Goal: Information Seeking & Learning: Check status

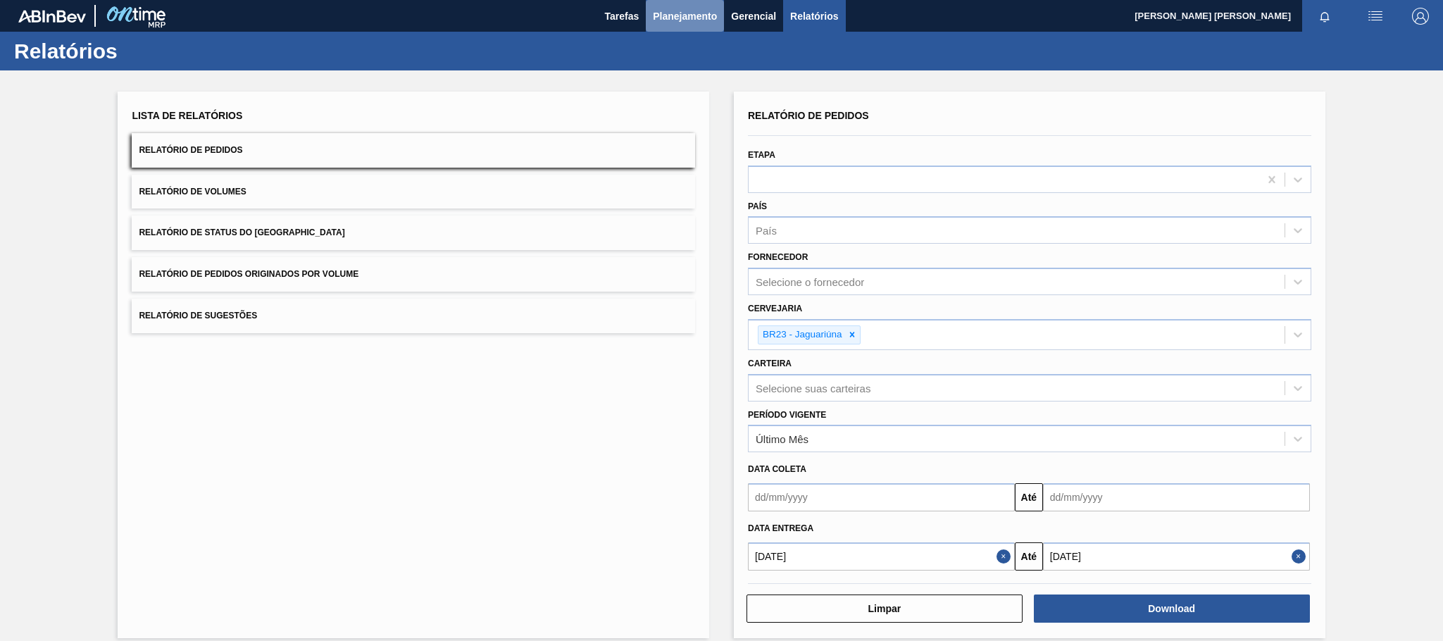
click at [653, 15] on span "Planejamento" at bounding box center [685, 16] width 64 height 17
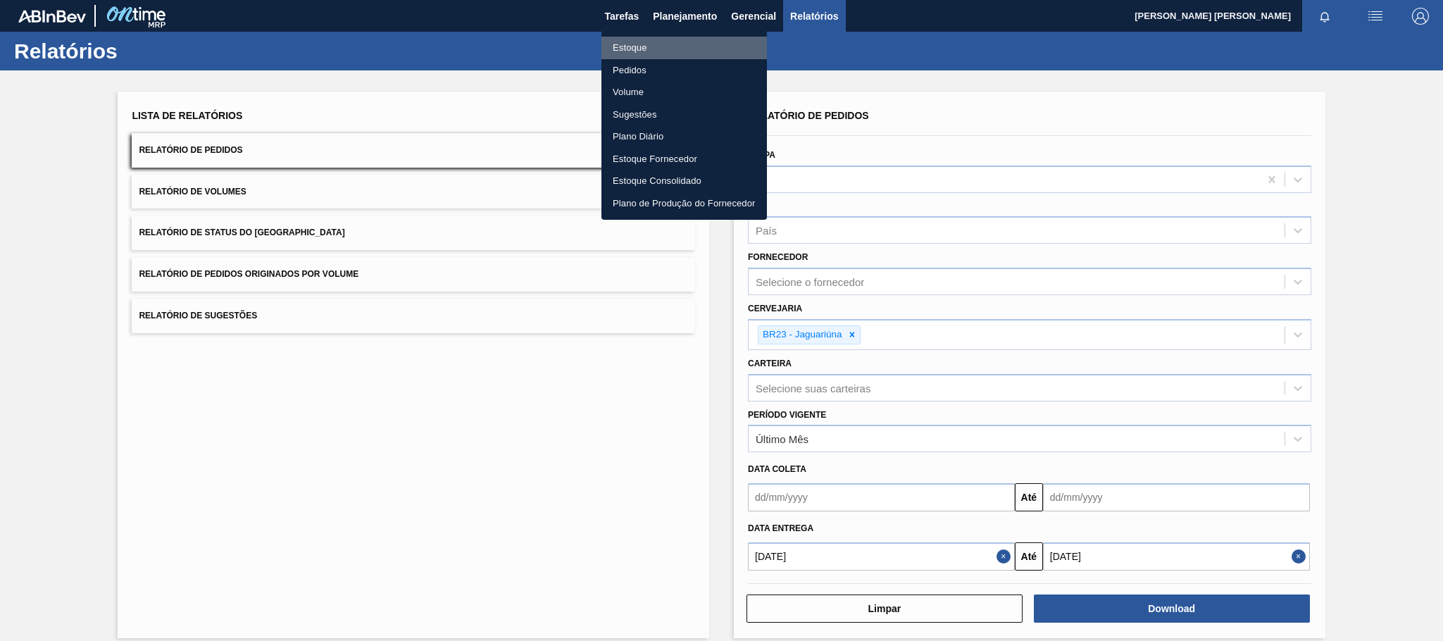
drag, startPoint x: 619, startPoint y: 44, endPoint x: 812, endPoint y: 119, distance: 207.0
click at [620, 44] on li "Estoque" at bounding box center [685, 48] width 166 height 23
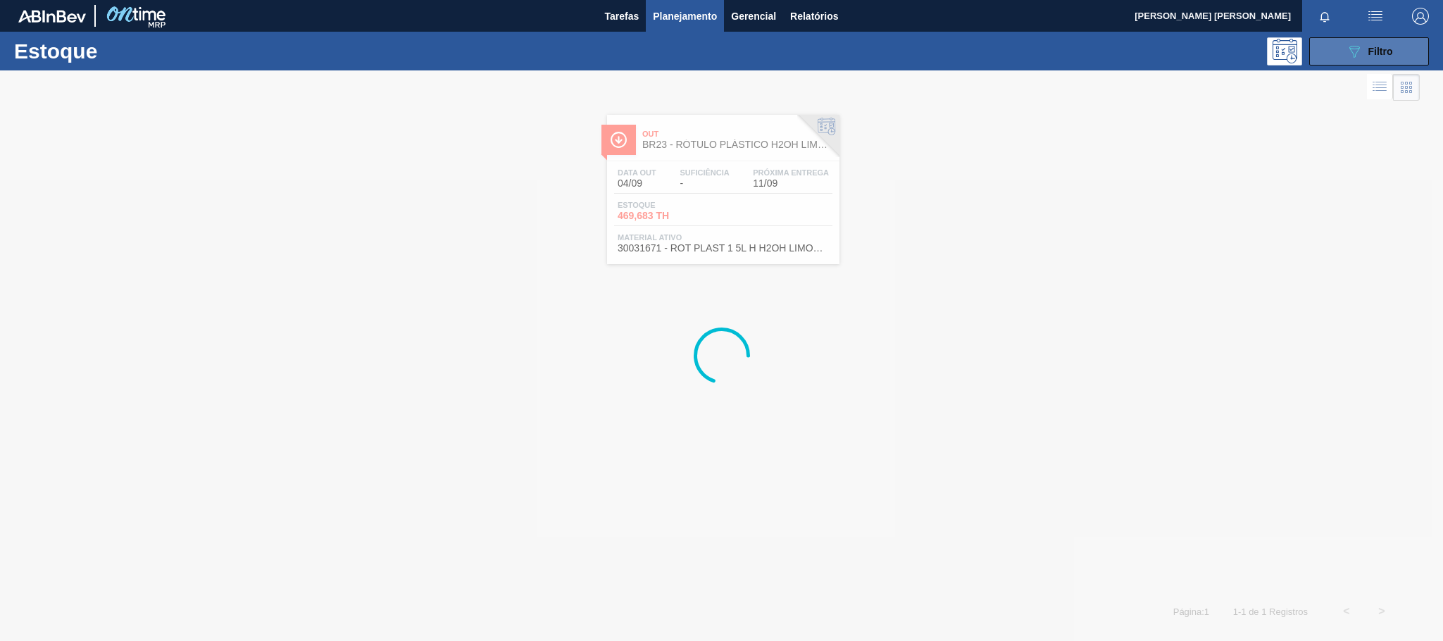
click at [1350, 60] on button "089F7B8B-B2A5-4AFE-B5C0-19BA573D28AC Filtro" at bounding box center [1370, 51] width 120 height 28
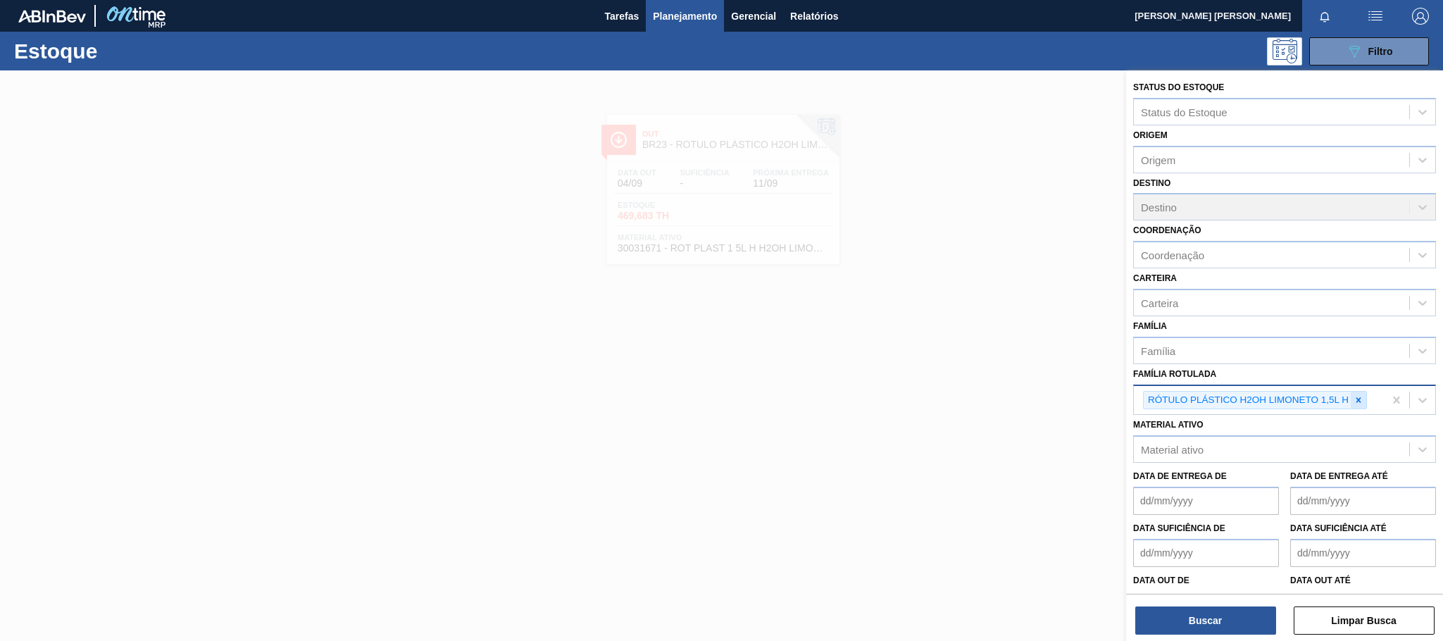
click at [1364, 392] on div at bounding box center [1358, 401] width 15 height 18
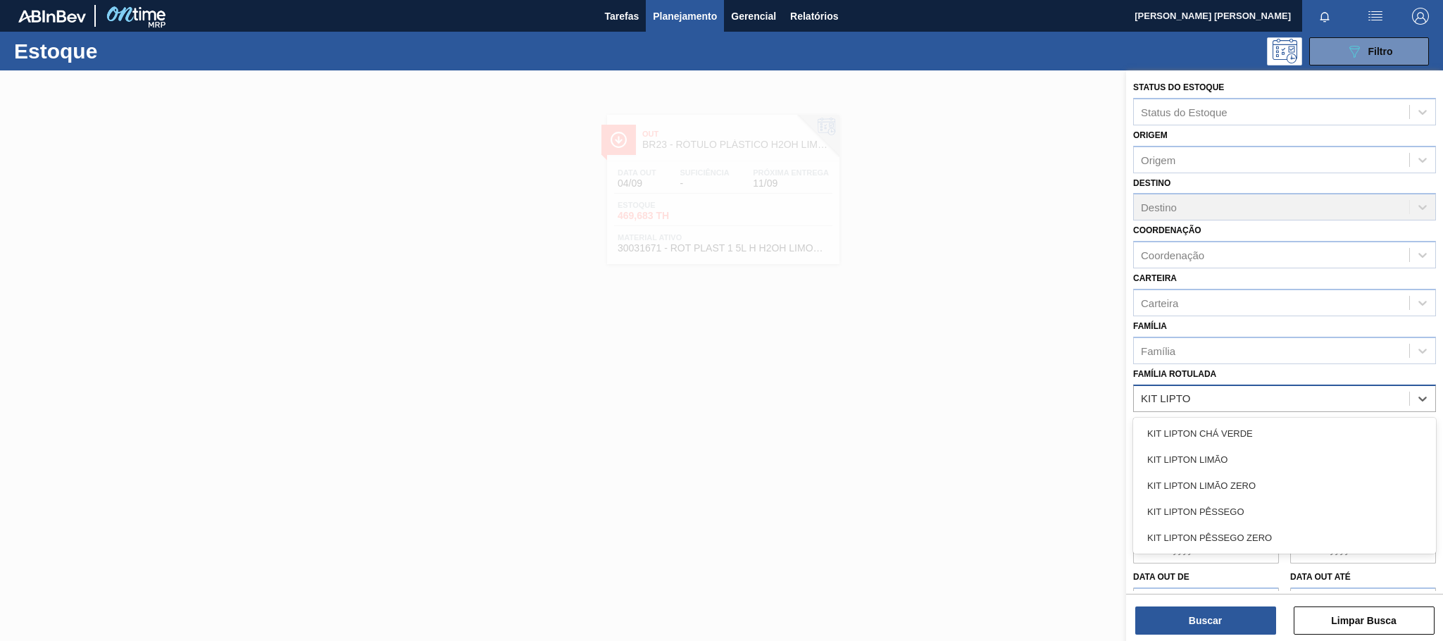
type Rotulada "[PERSON_NAME]"
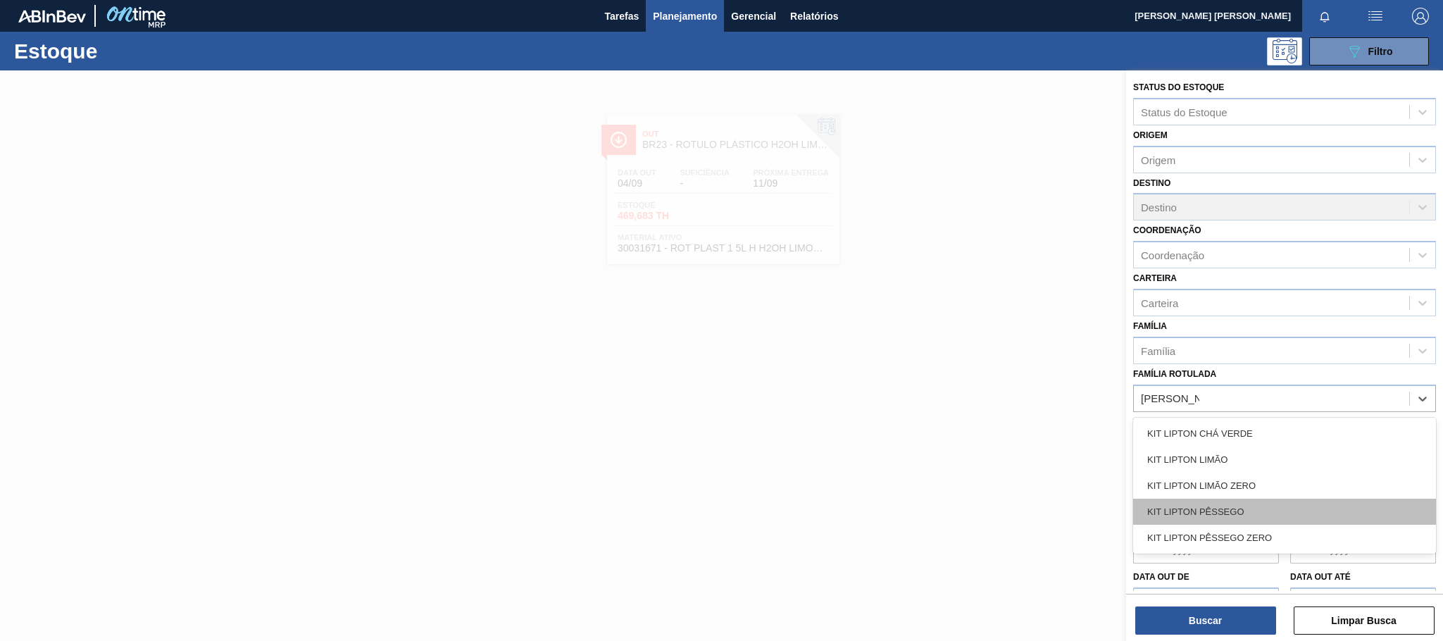
click at [1281, 512] on div "KIT LIPTON PÊSSEGO" at bounding box center [1284, 512] width 303 height 26
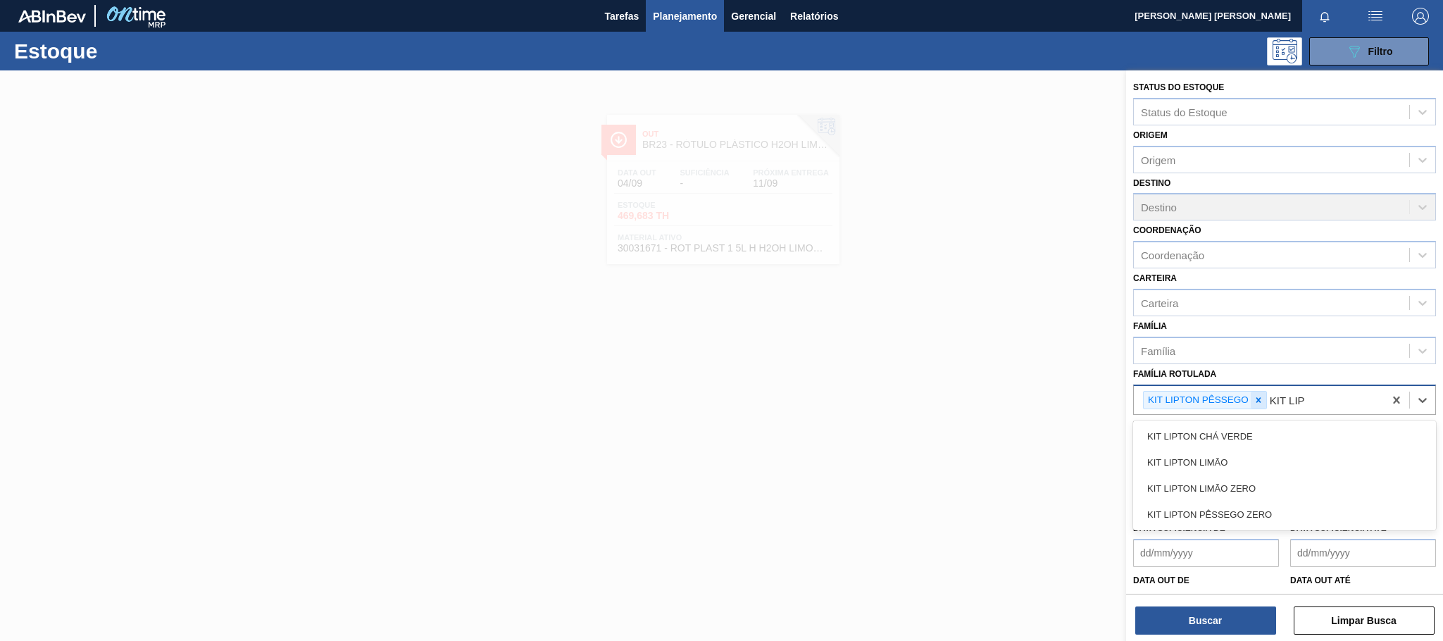
type Rotulada "KIT LIPT"
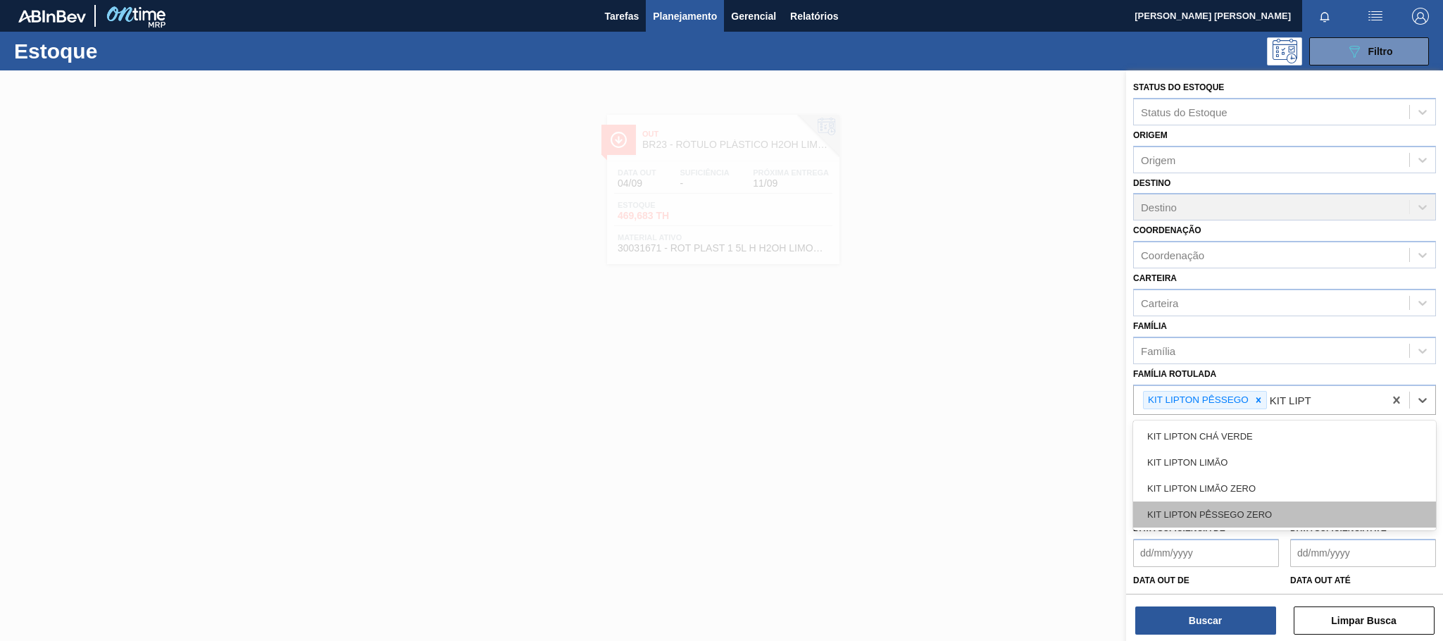
click at [1253, 518] on div "KIT LIPTON PÊSSEGO ZERO" at bounding box center [1284, 515] width 303 height 26
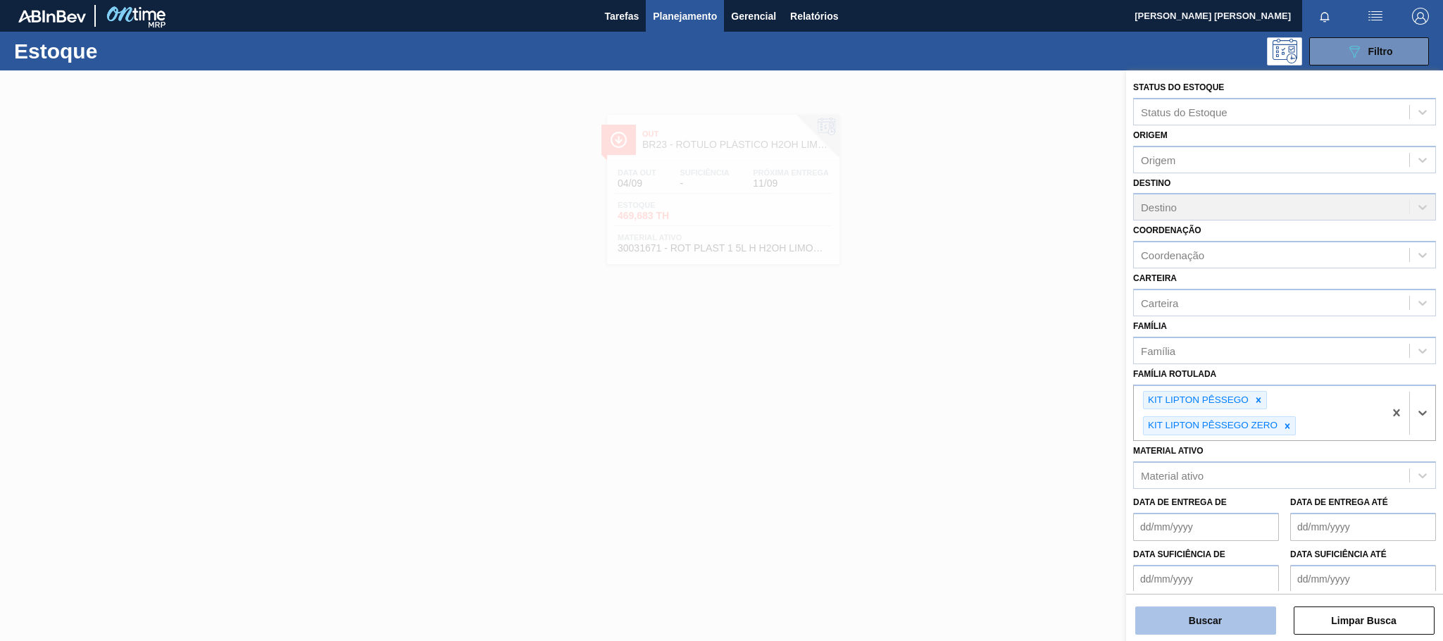
click at [1241, 624] on button "Buscar" at bounding box center [1206, 621] width 141 height 28
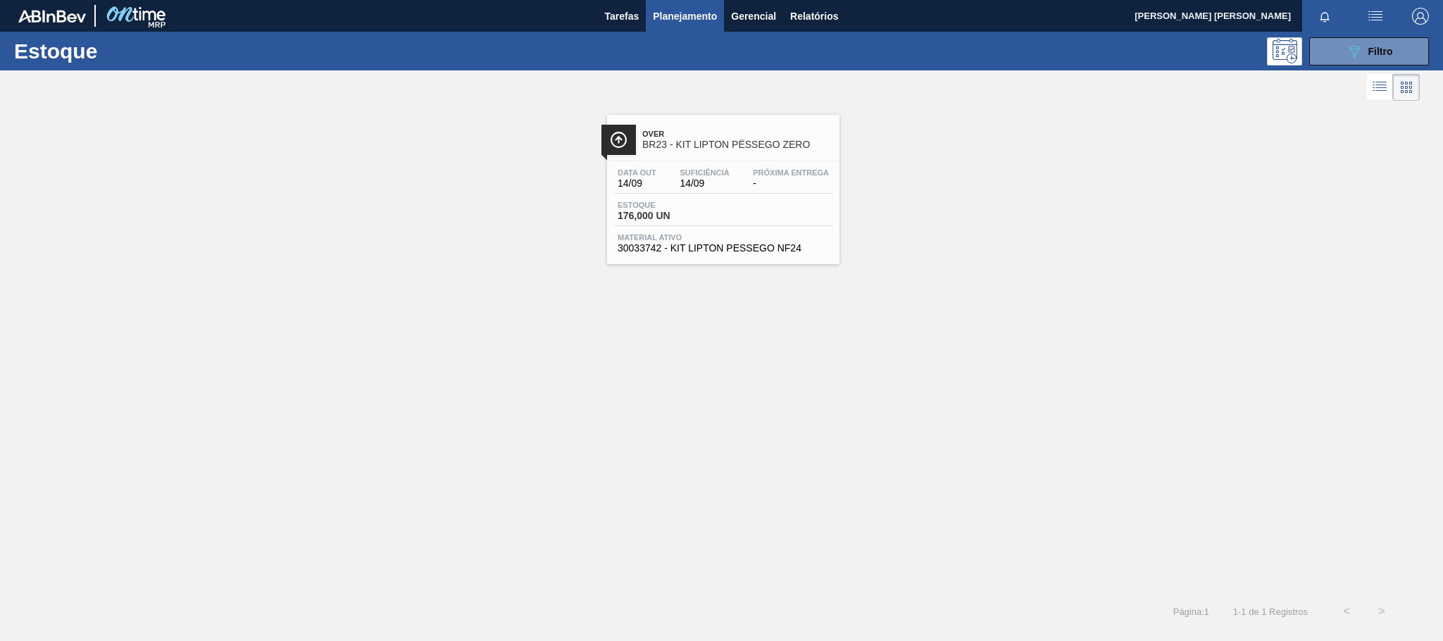
click at [823, 220] on div "Estoque 176,000 UN" at bounding box center [723, 213] width 218 height 25
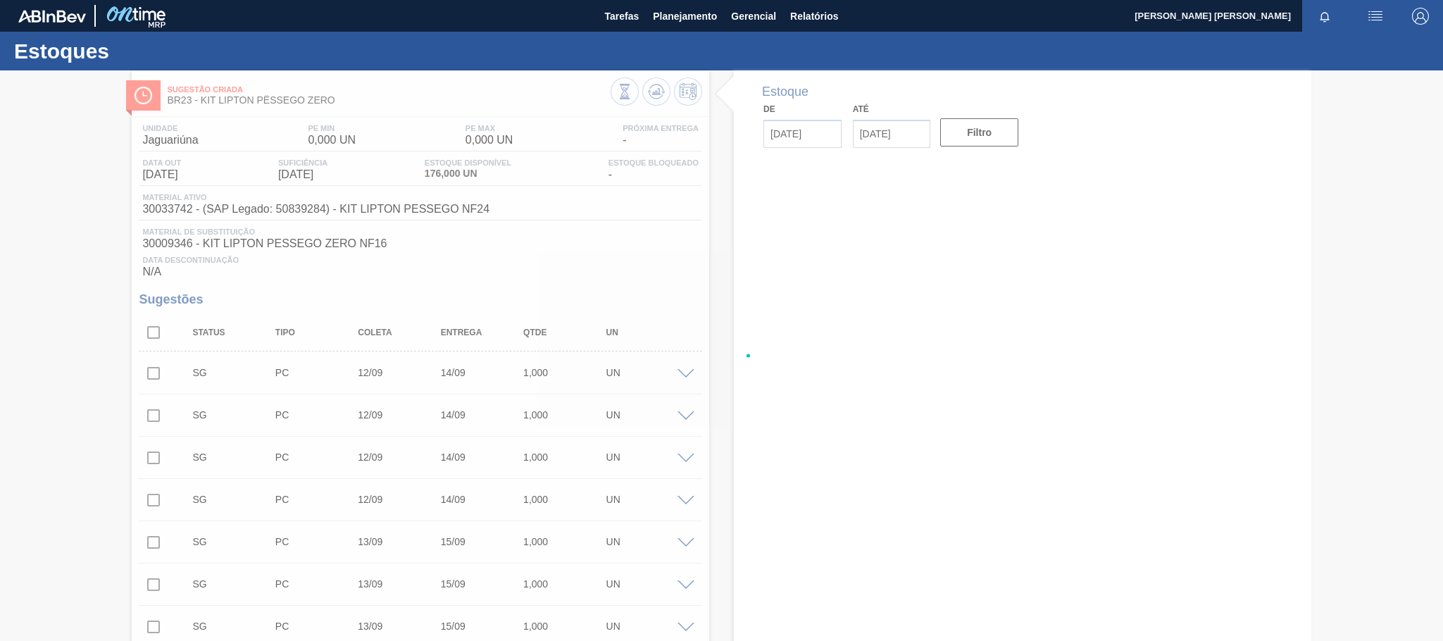
type input "[DATE]"
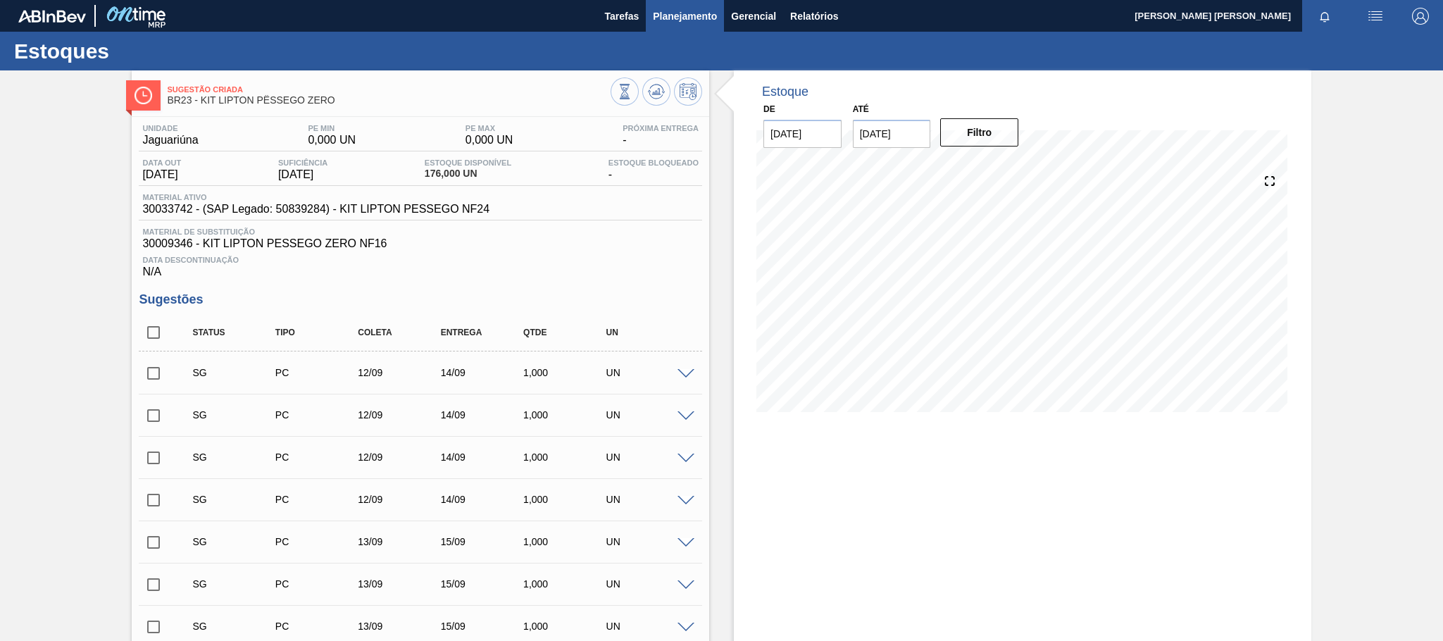
click at [670, 13] on span "Planejamento" at bounding box center [685, 16] width 64 height 17
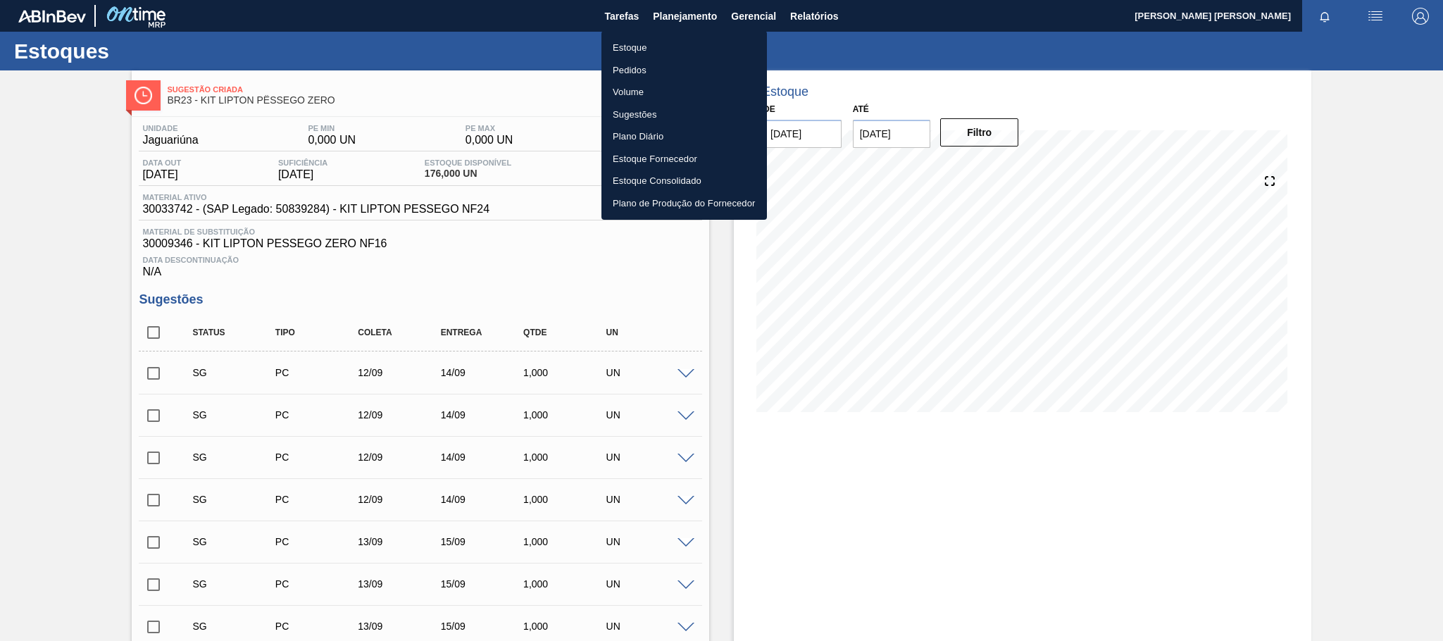
click at [645, 68] on li "Pedidos" at bounding box center [685, 70] width 166 height 23
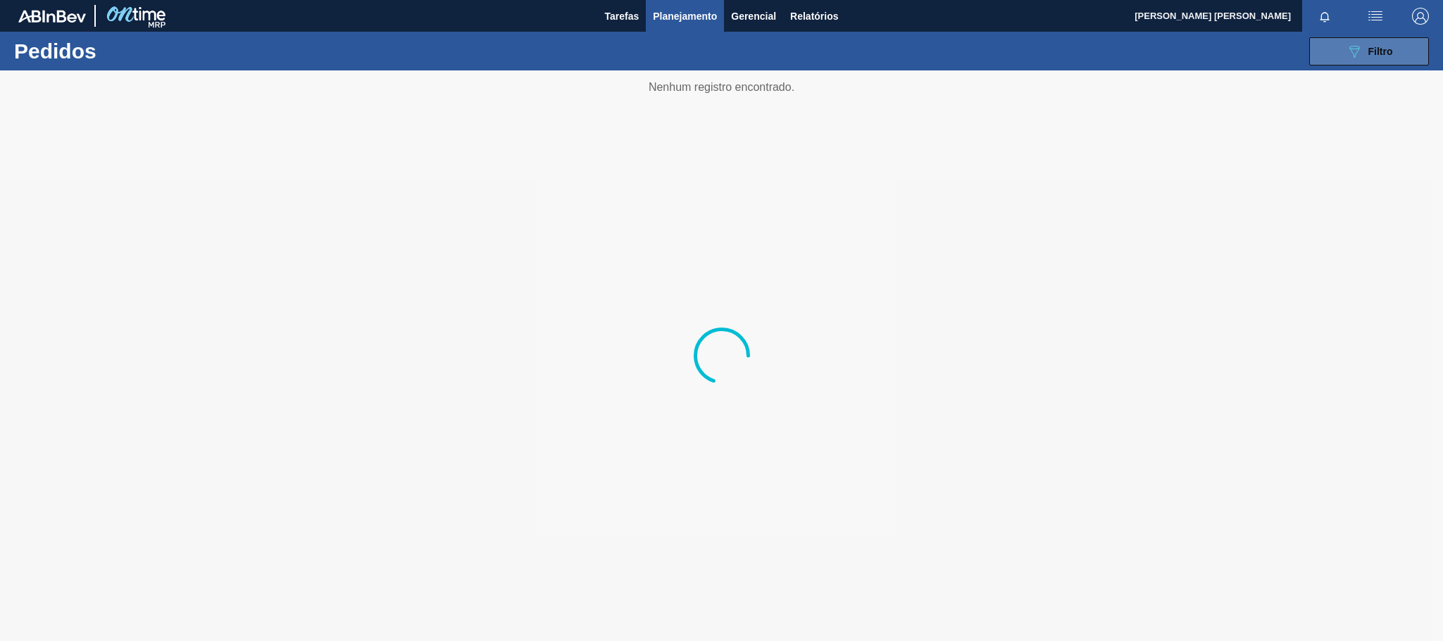
click at [1331, 56] on button "089F7B8B-B2A5-4AFE-B5C0-19BA573D28AC Filtro" at bounding box center [1370, 51] width 120 height 28
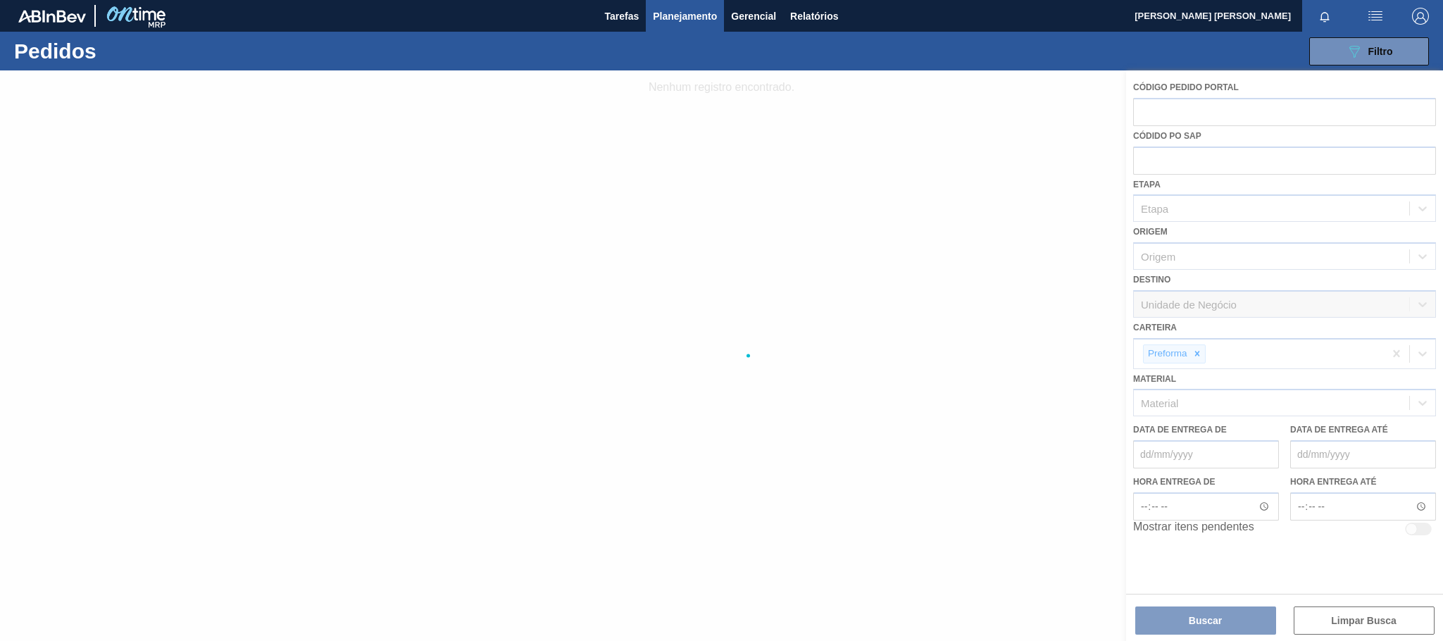
click at [1213, 349] on div at bounding box center [721, 355] width 1443 height 571
click at [1200, 349] on div at bounding box center [721, 355] width 1443 height 571
click at [1202, 354] on div at bounding box center [721, 355] width 1443 height 571
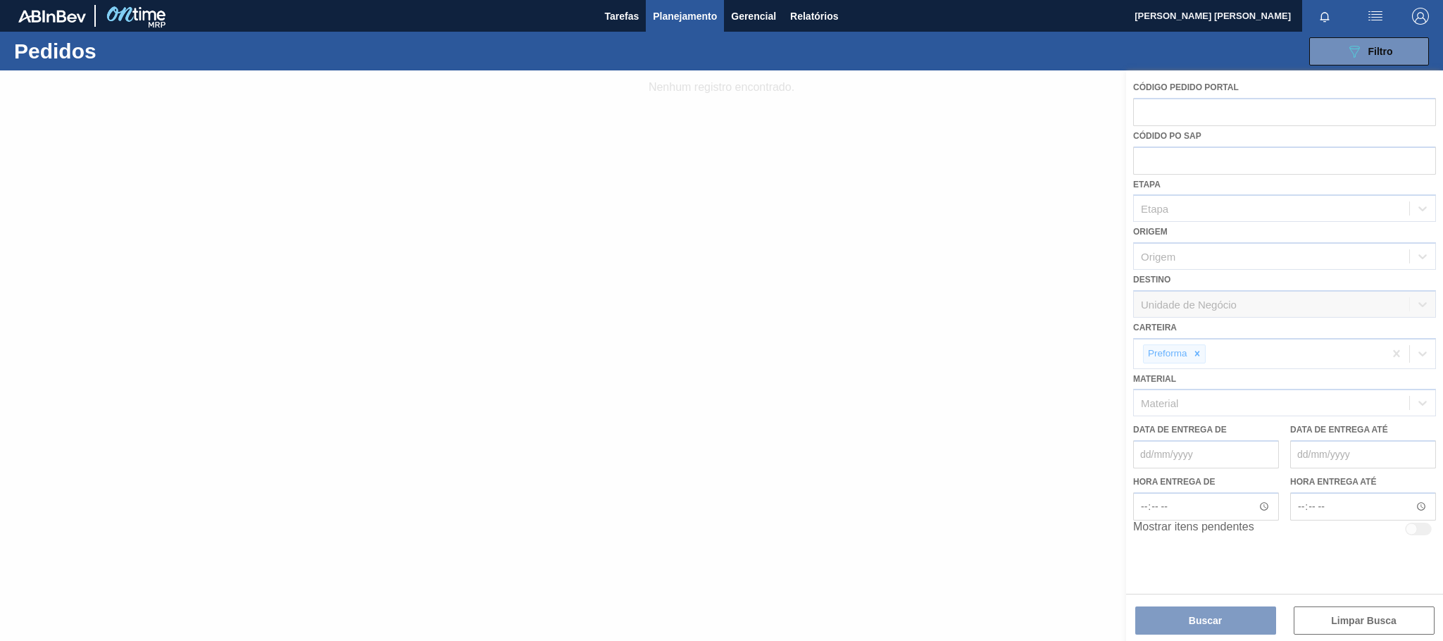
click at [1202, 351] on div at bounding box center [721, 355] width 1443 height 571
click at [1210, 390] on div at bounding box center [721, 355] width 1443 height 571
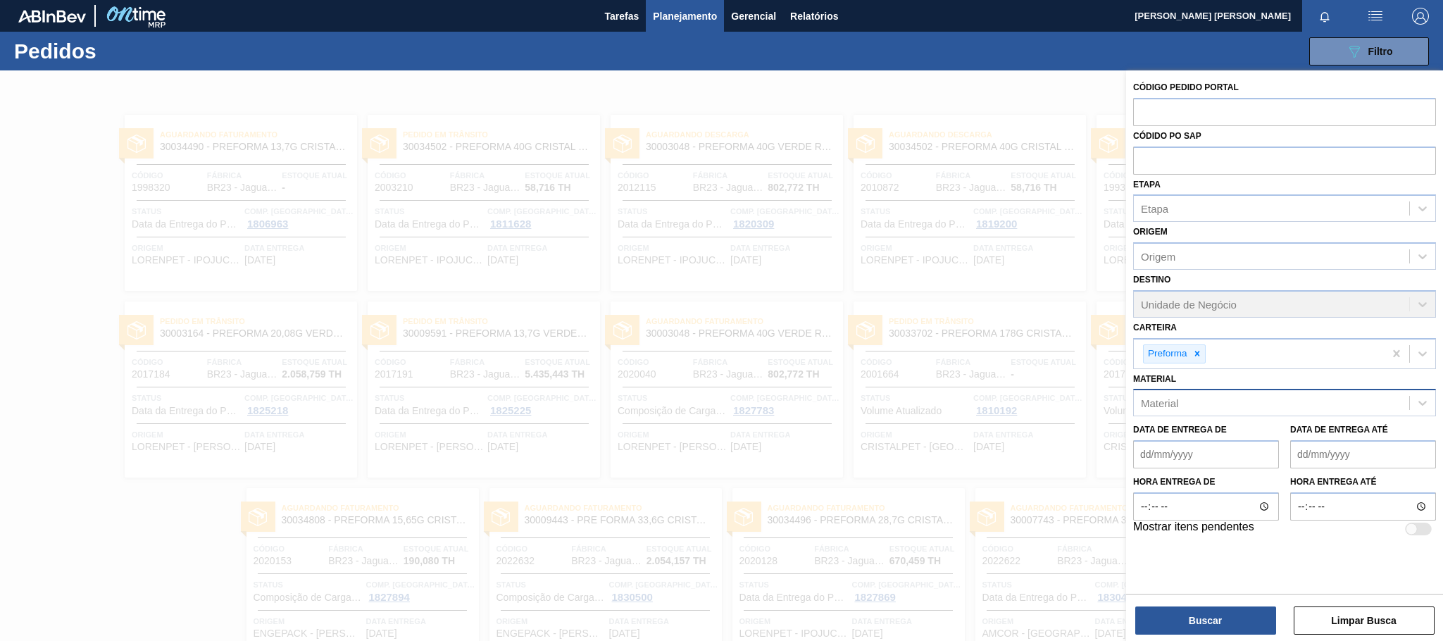
drag, startPoint x: 1198, startPoint y: 356, endPoint x: 1198, endPoint y: 394, distance: 38.0
click at [1199, 355] on icon at bounding box center [1198, 354] width 10 height 10
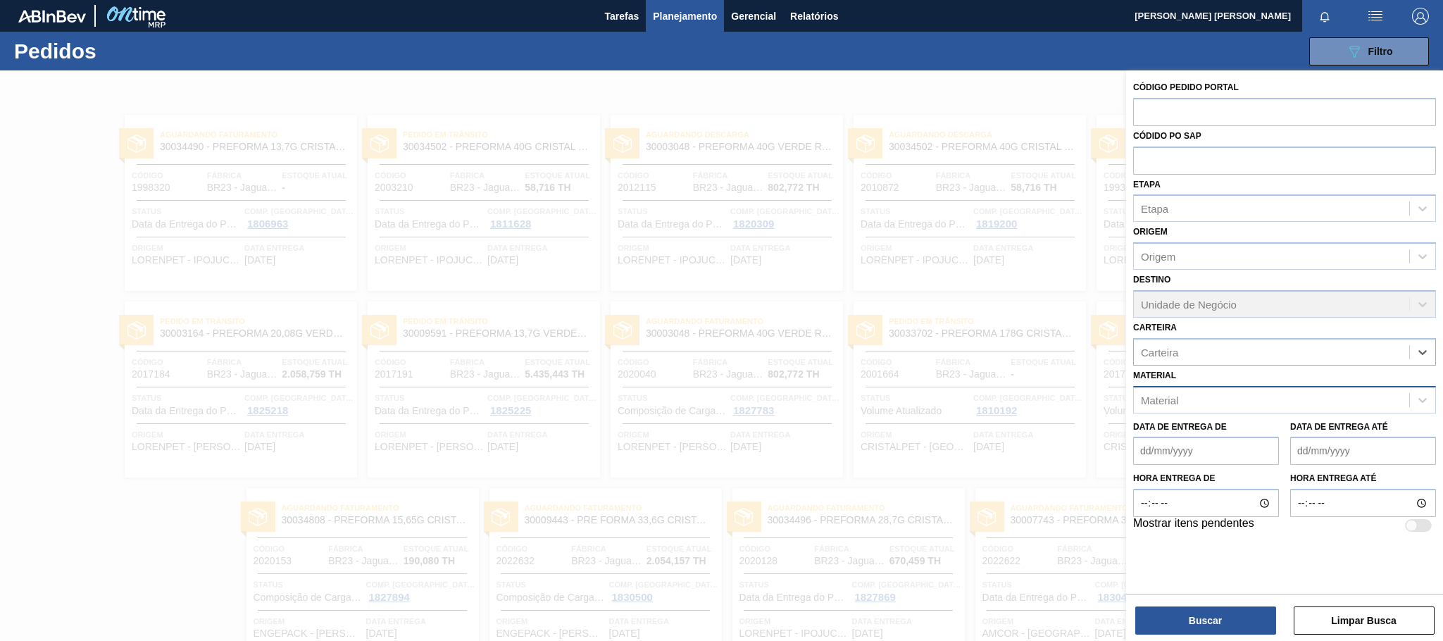
click at [1158, 397] on div "Material" at bounding box center [1159, 400] width 37 height 12
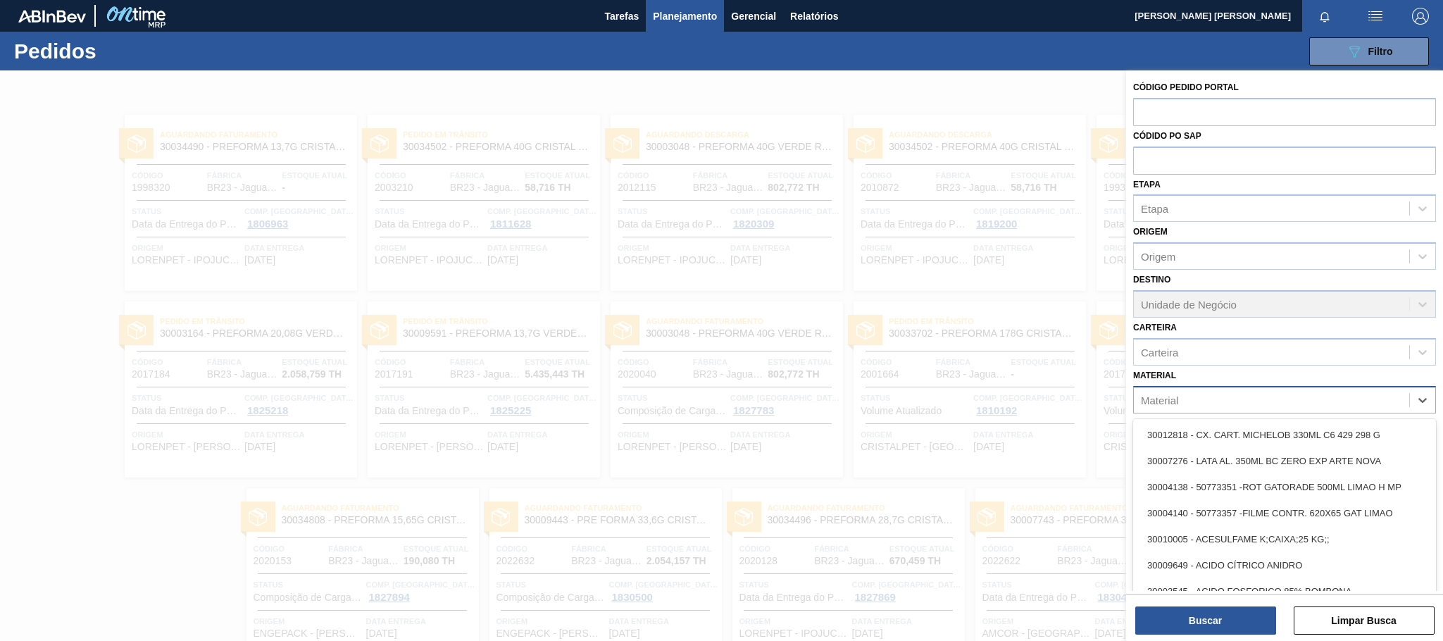
paste input "30002729"
type input "30002729"
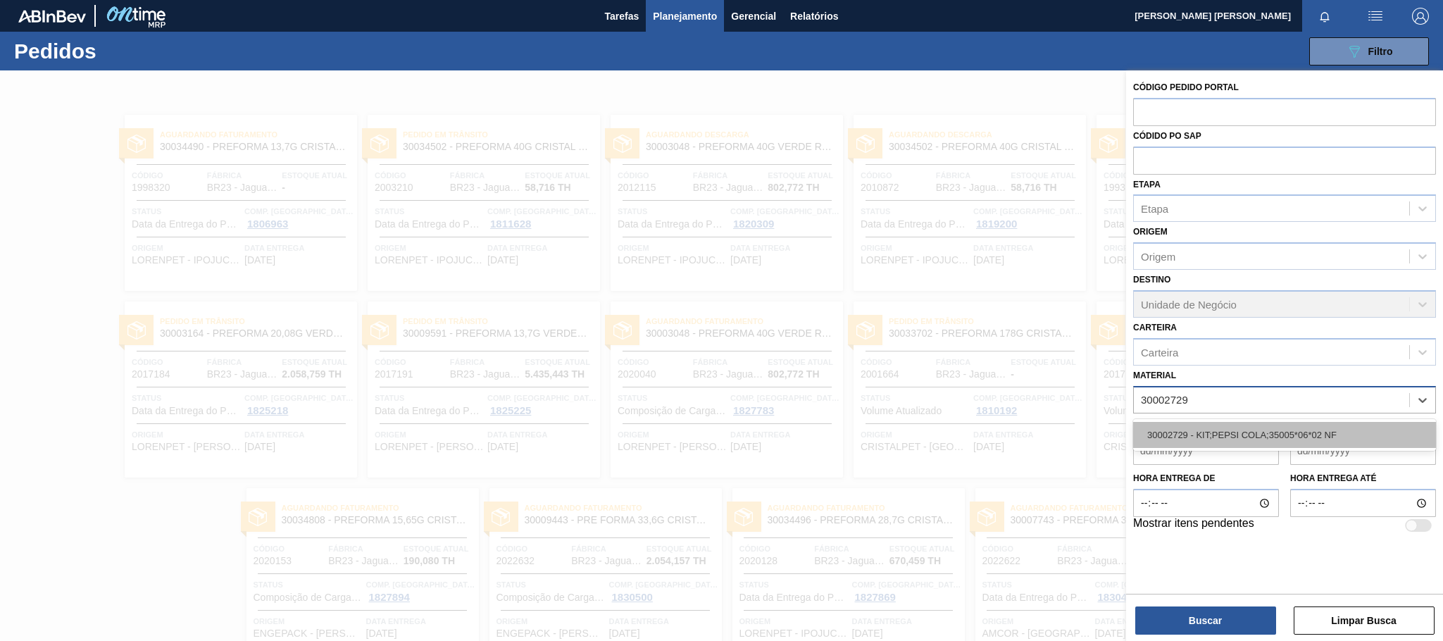
click at [1184, 429] on div "30002729 - KIT;PEPSI COLA;35005*06*02 NF" at bounding box center [1284, 435] width 303 height 26
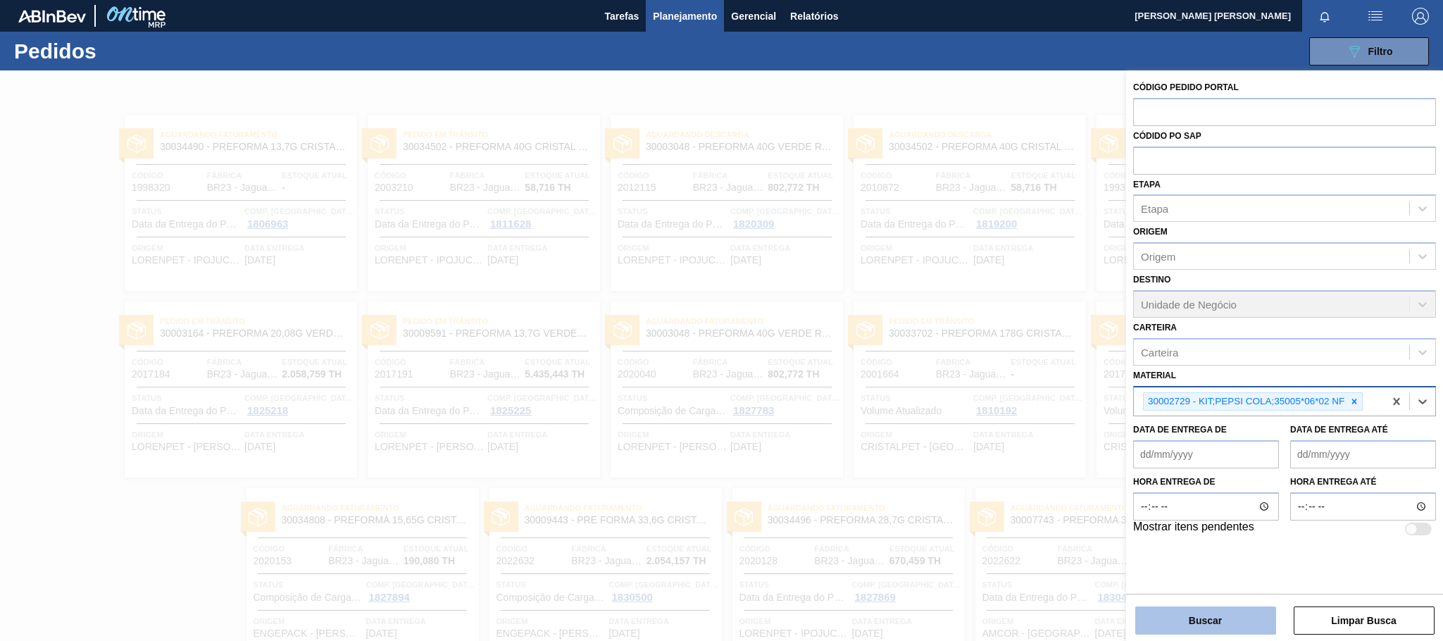
click at [1178, 617] on button "Buscar" at bounding box center [1206, 621] width 141 height 28
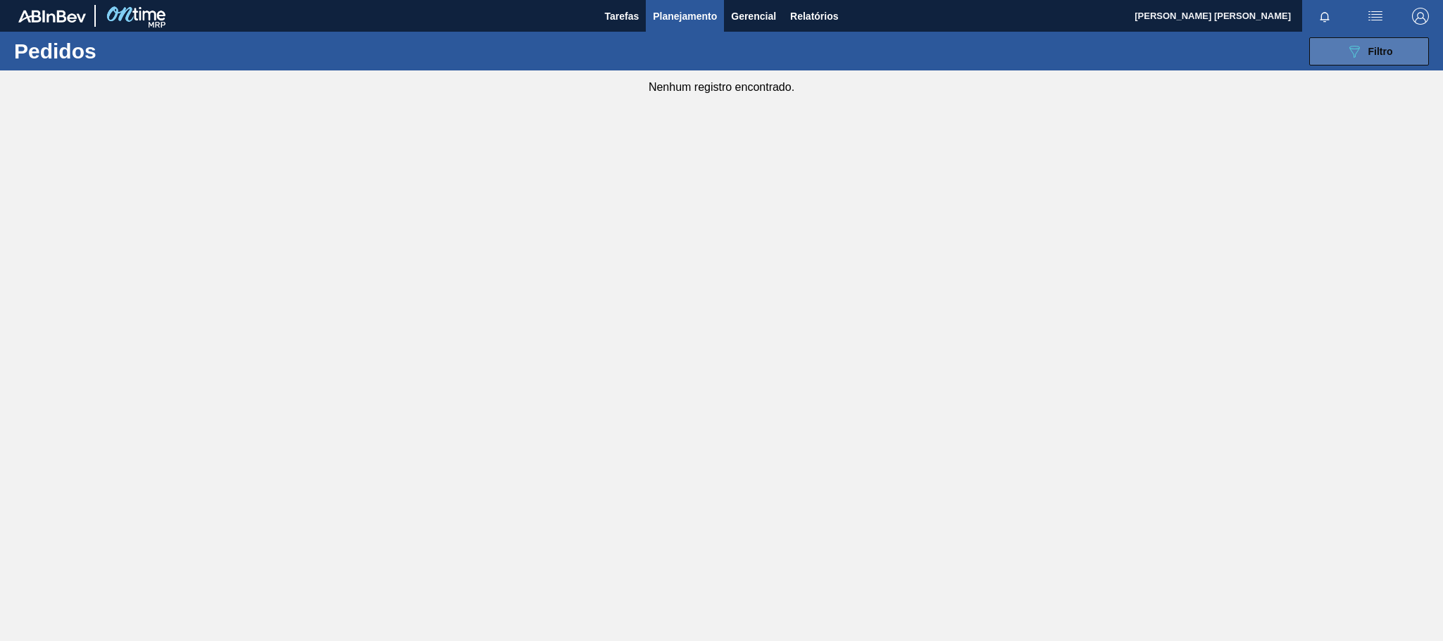
click at [1380, 41] on button "089F7B8B-B2A5-4AFE-B5C0-19BA573D28AC Filtro" at bounding box center [1370, 51] width 120 height 28
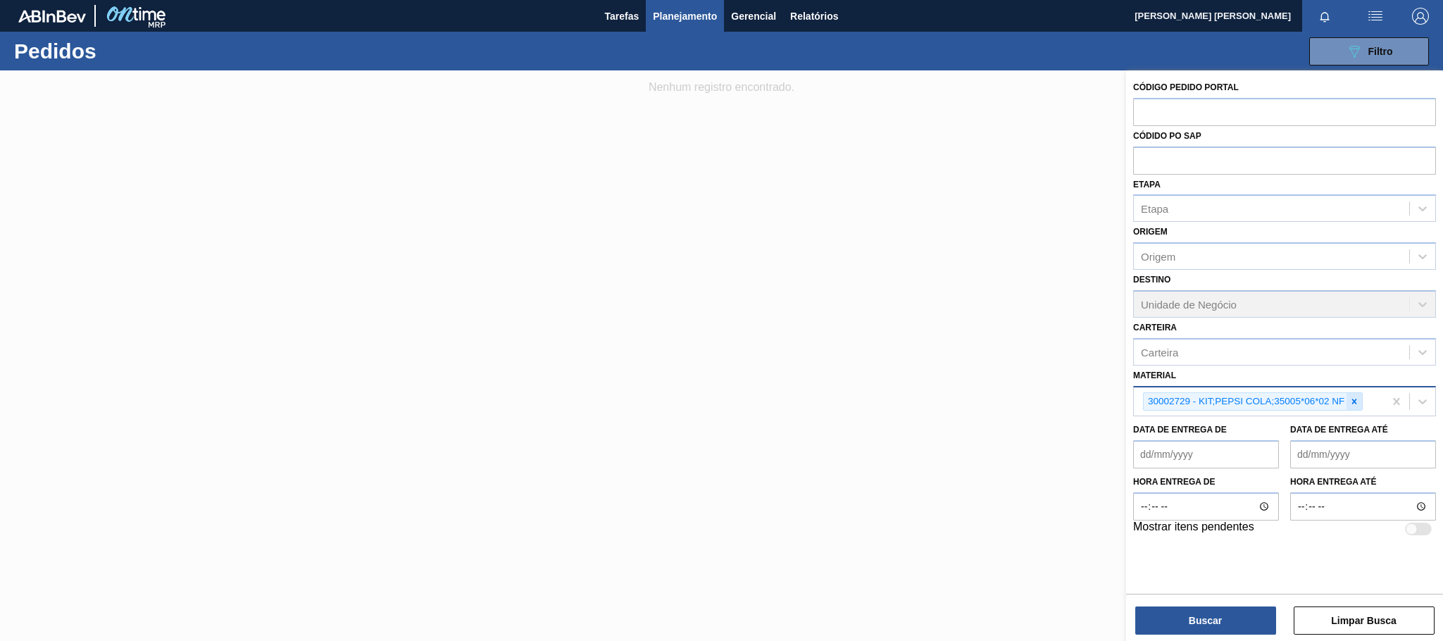
click at [1353, 394] on div at bounding box center [1354, 402] width 15 height 18
click at [658, 17] on span "Planejamento" at bounding box center [685, 16] width 64 height 17
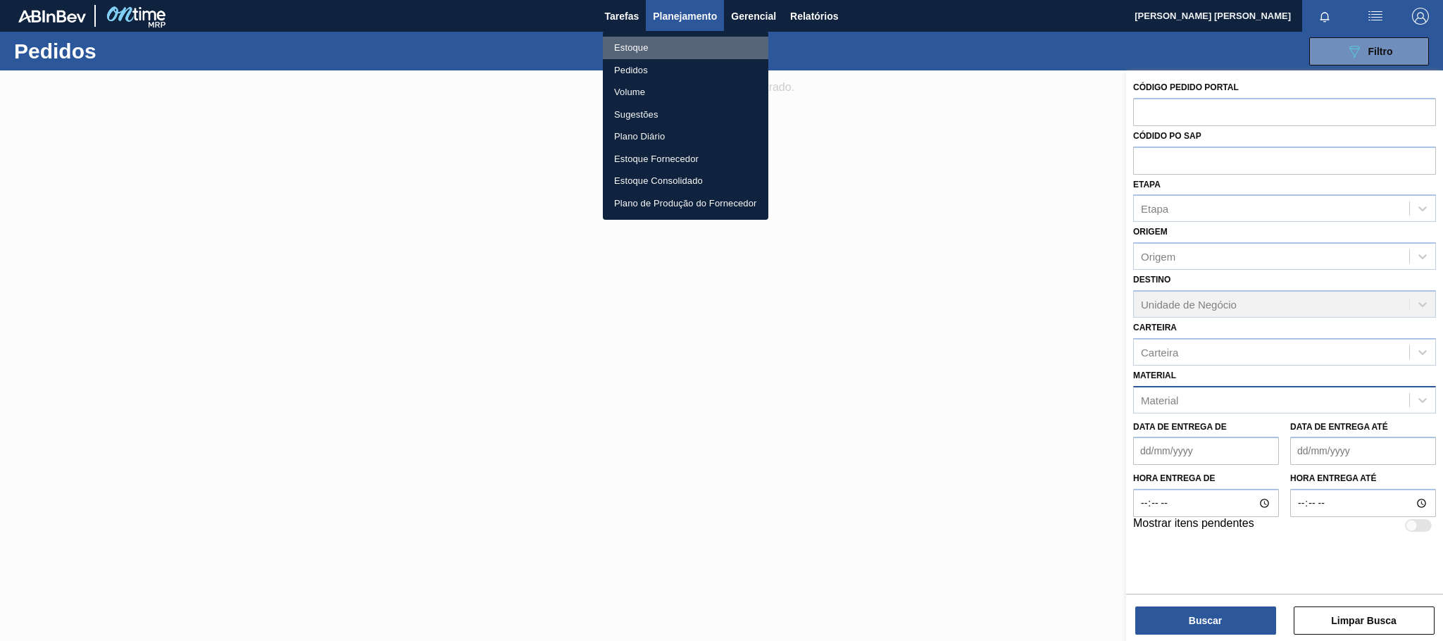
click at [626, 46] on li "Estoque" at bounding box center [686, 48] width 166 height 23
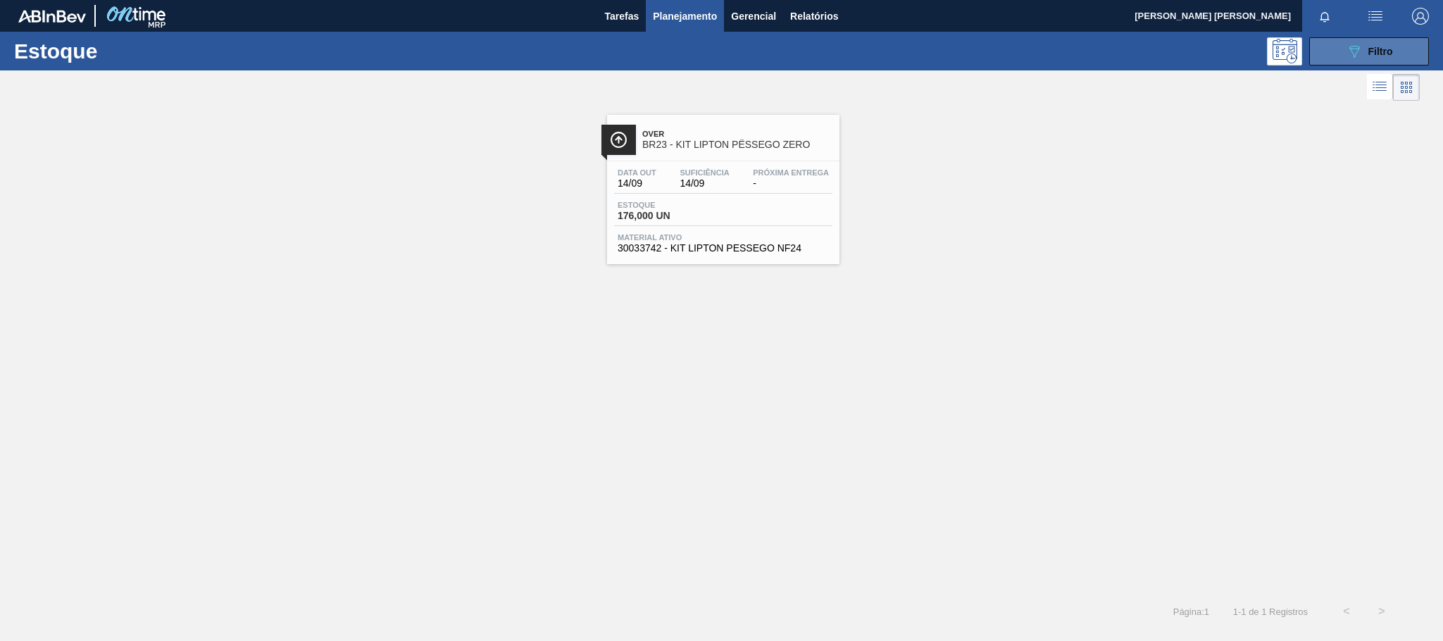
click at [1328, 43] on button "089F7B8B-B2A5-4AFE-B5C0-19BA573D28AC Filtro" at bounding box center [1370, 51] width 120 height 28
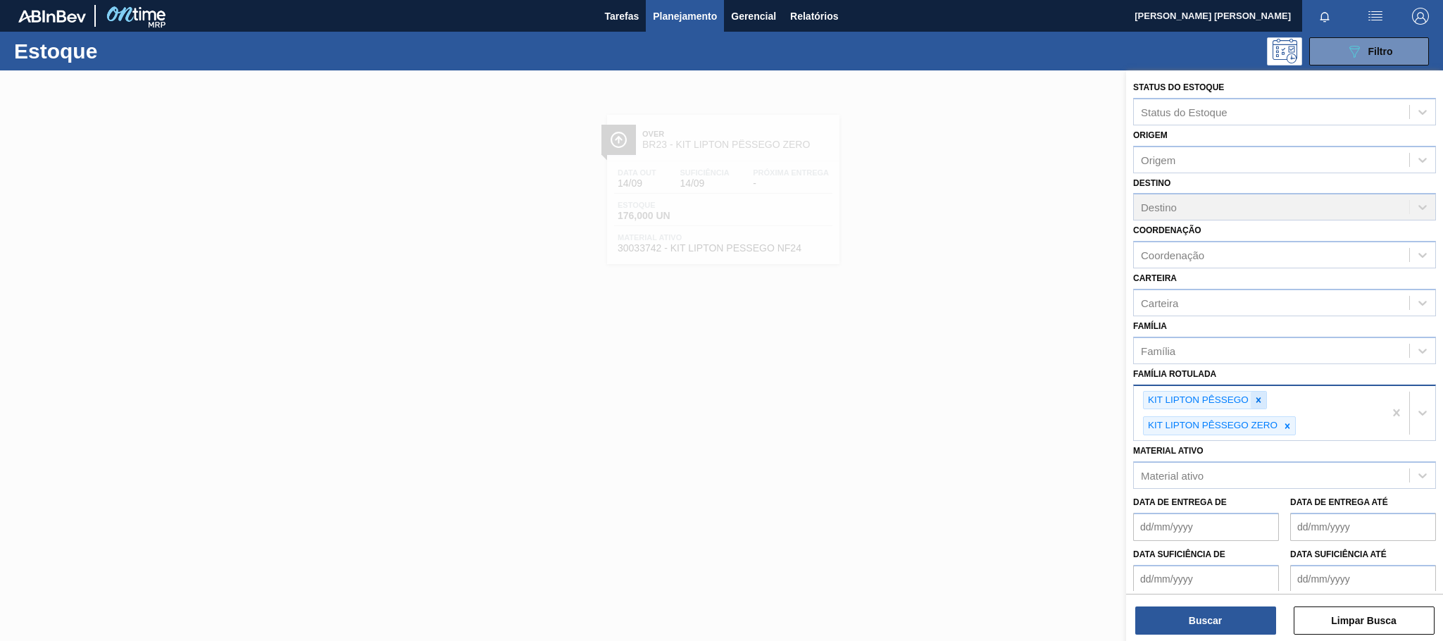
click at [1257, 400] on icon at bounding box center [1259, 400] width 10 height 10
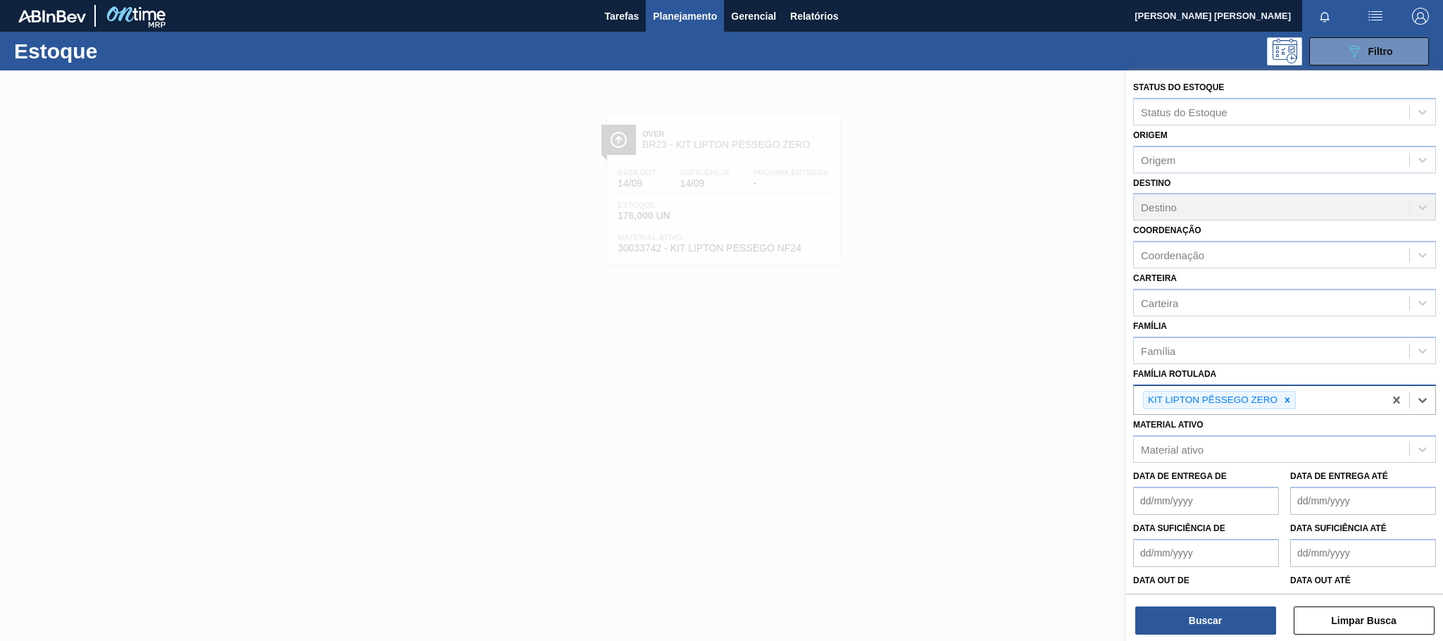
click at [1288, 402] on icon at bounding box center [1288, 400] width 10 height 10
click at [1258, 396] on div "Família Rotulada" at bounding box center [1271, 398] width 275 height 20
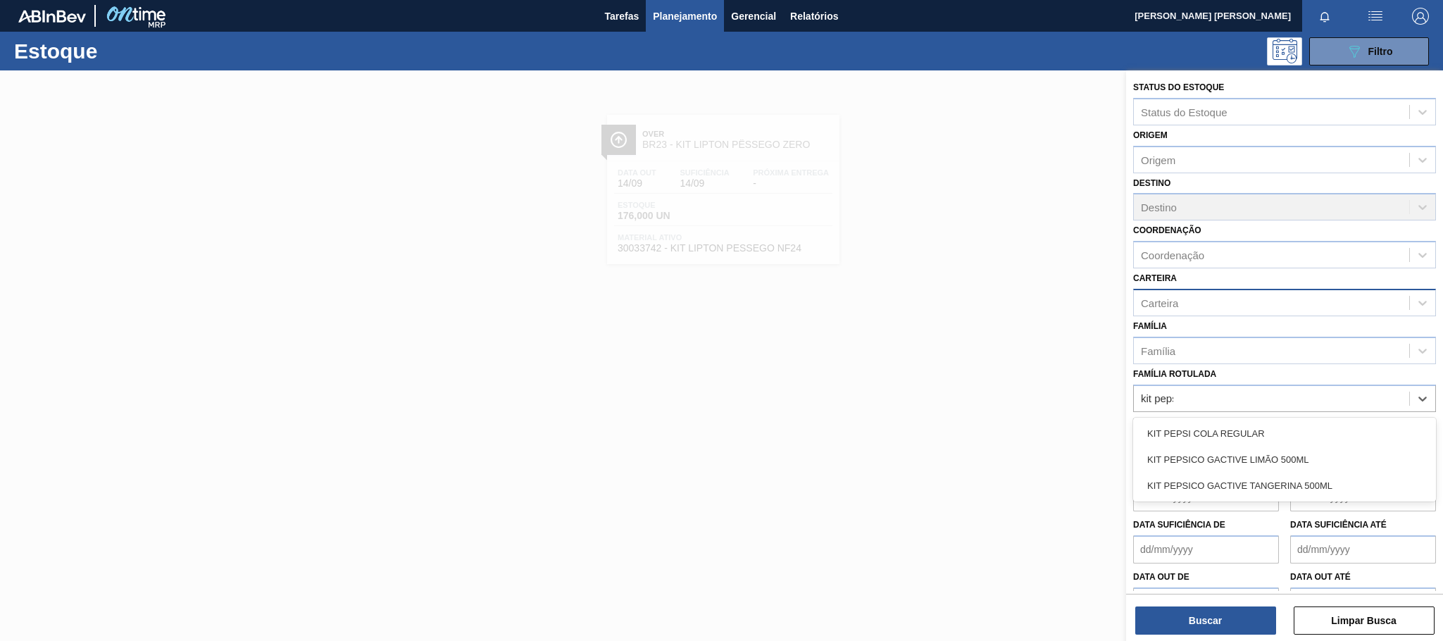
type Rotulada "kit pepsi"
click at [1269, 427] on div "KIT PEPSI COLA REGULAR" at bounding box center [1284, 434] width 303 height 26
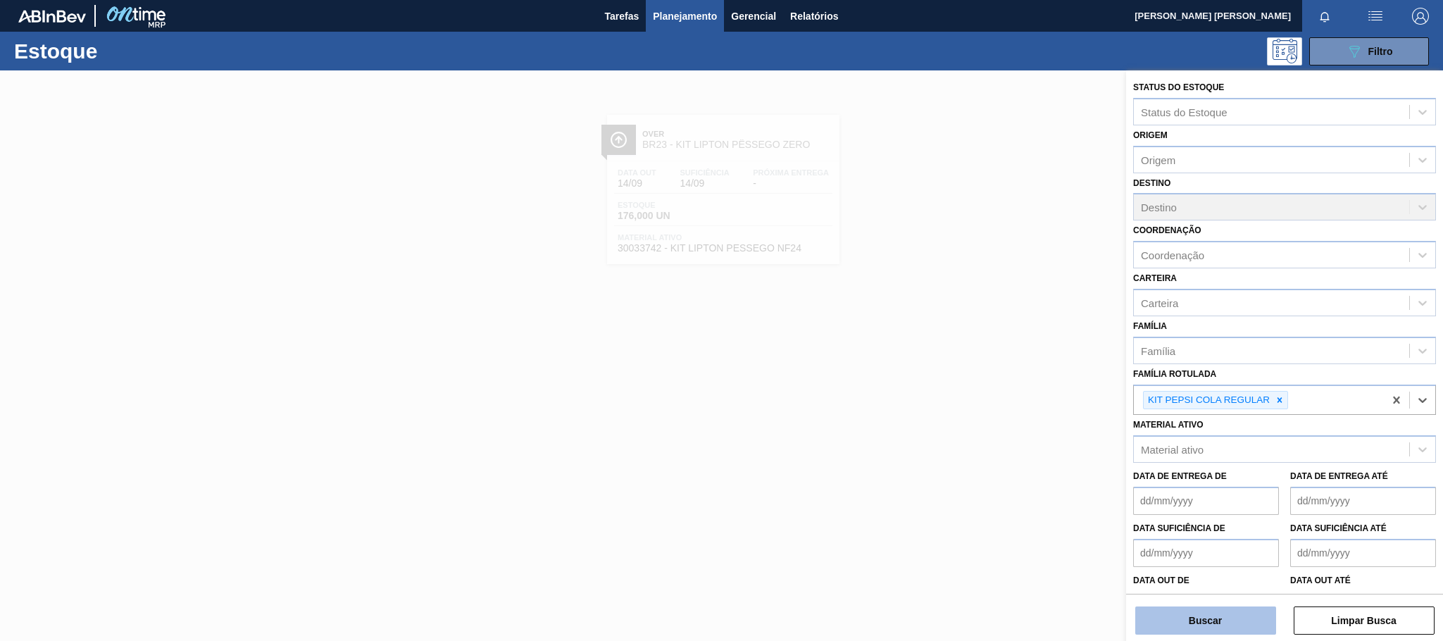
click at [1234, 611] on button "Buscar" at bounding box center [1206, 621] width 141 height 28
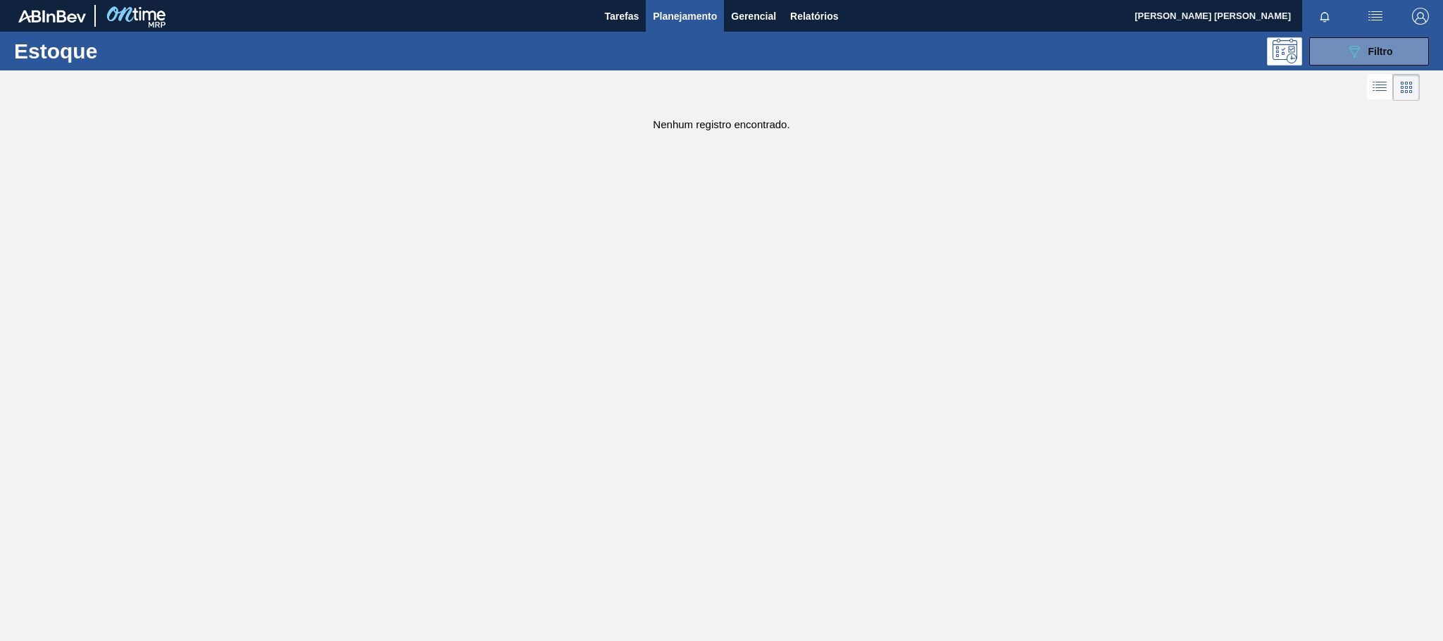
click at [956, 309] on main "Tarefas Planejamento Gerencial Relatórios [PERSON_NAME] [PERSON_NAME] Marcar to…" at bounding box center [721, 320] width 1443 height 641
click at [1360, 63] on button "089F7B8B-B2A5-4AFE-B5C0-19BA573D28AC Filtro" at bounding box center [1370, 51] width 120 height 28
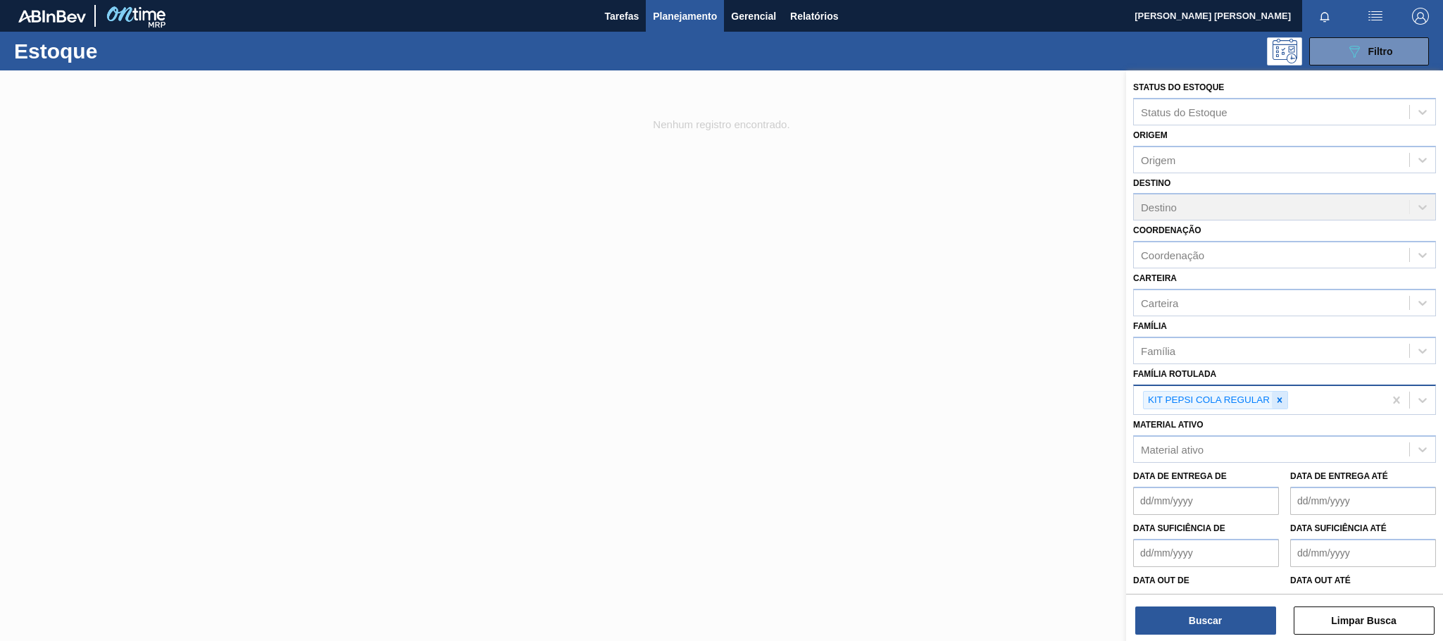
click at [1279, 400] on icon at bounding box center [1280, 399] width 5 height 5
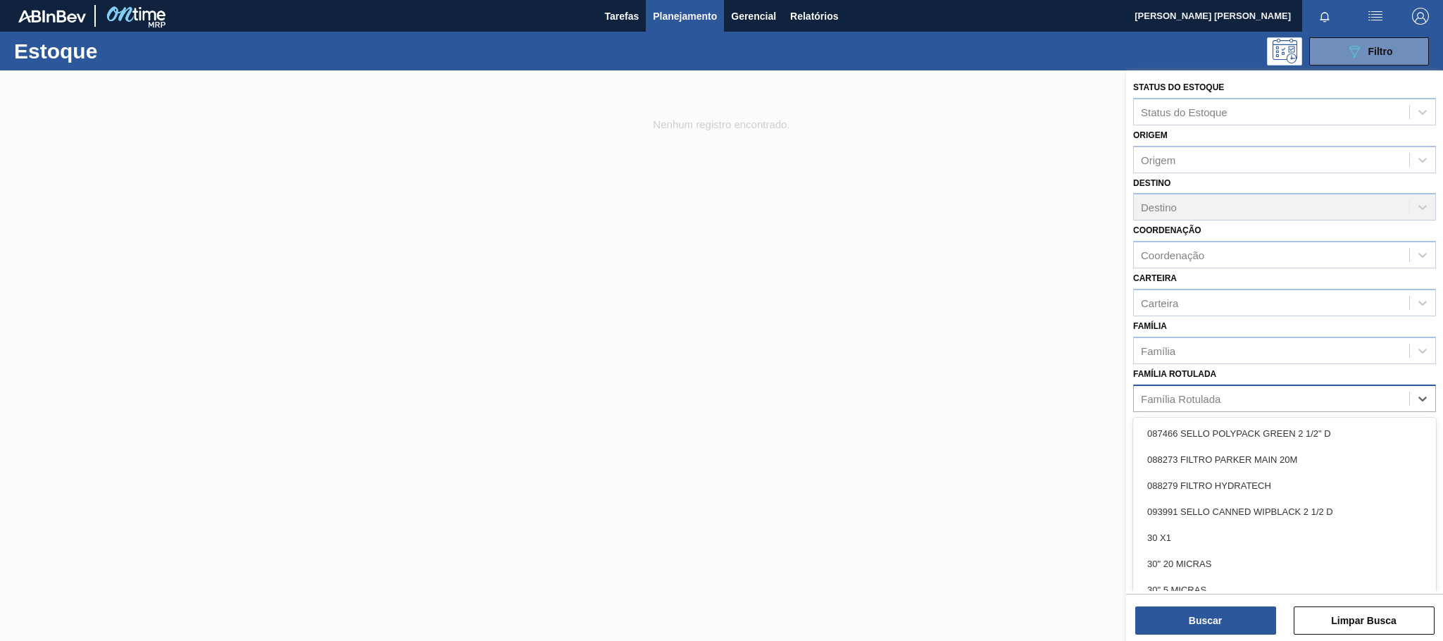
click at [1247, 398] on div "Família Rotulada" at bounding box center [1271, 398] width 275 height 20
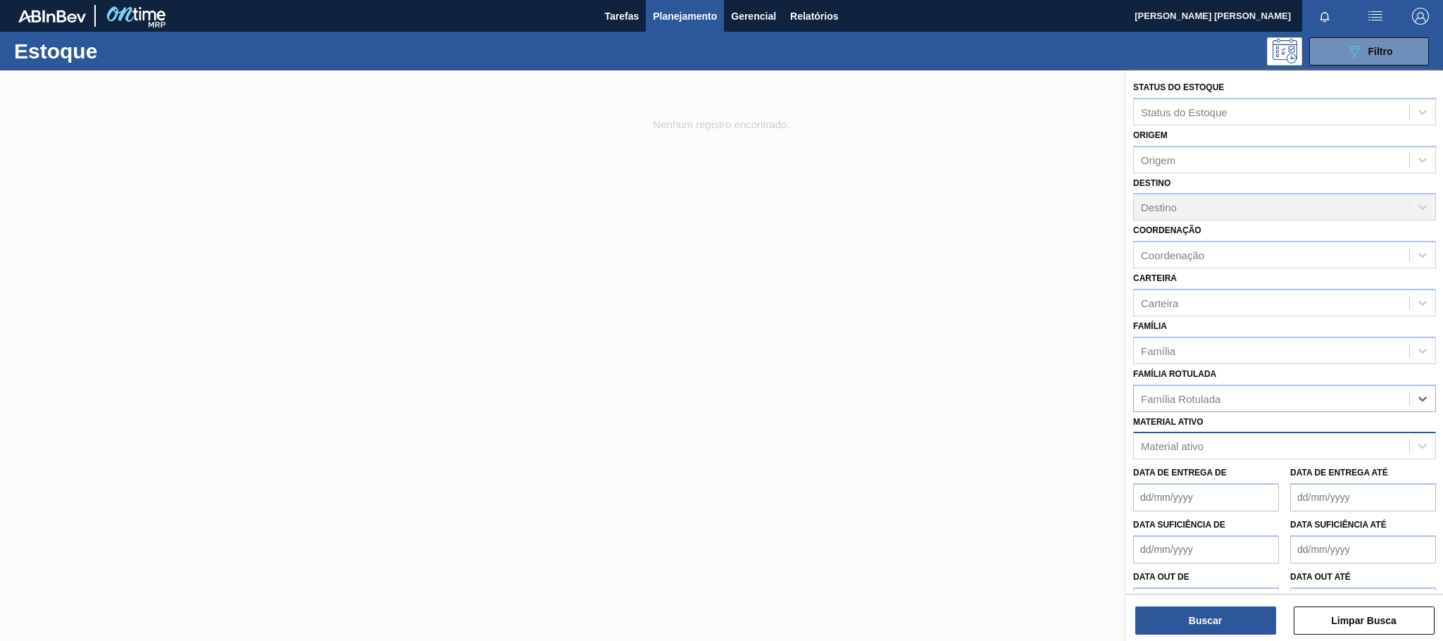
click at [1226, 442] on div "Material ativo" at bounding box center [1271, 446] width 275 height 20
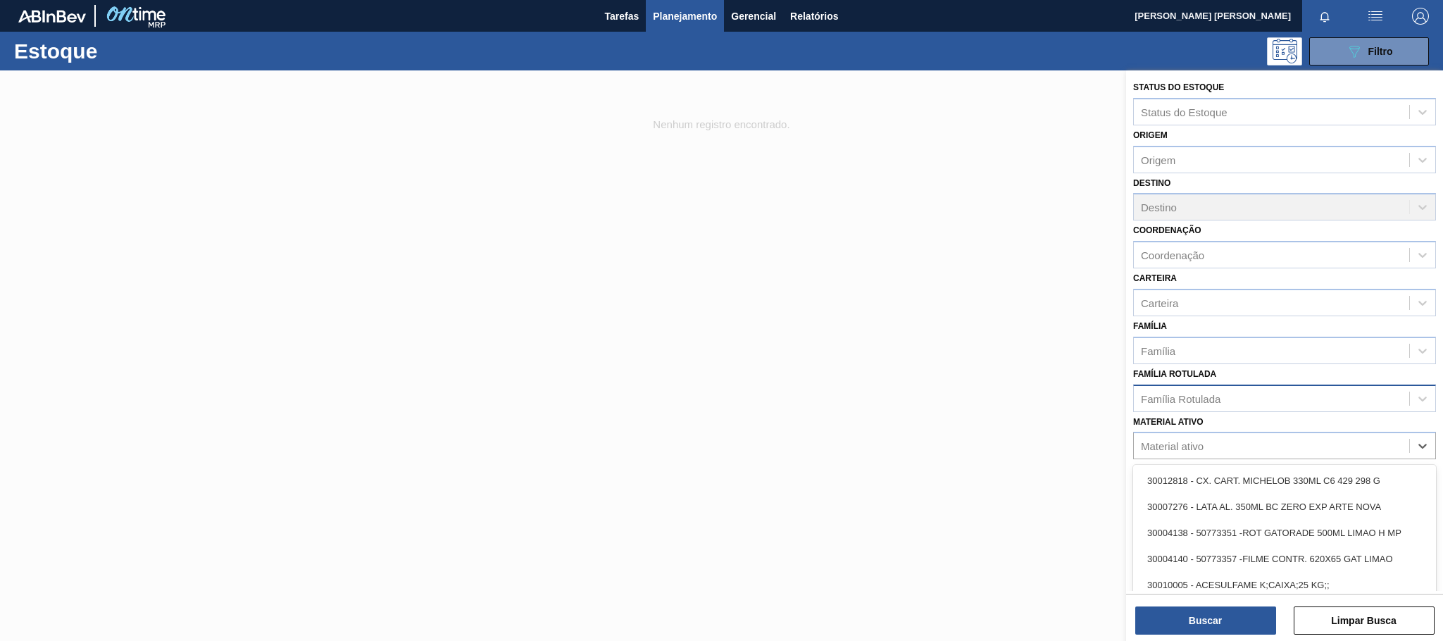
click at [1264, 396] on div "Família Rotulada" at bounding box center [1271, 398] width 275 height 20
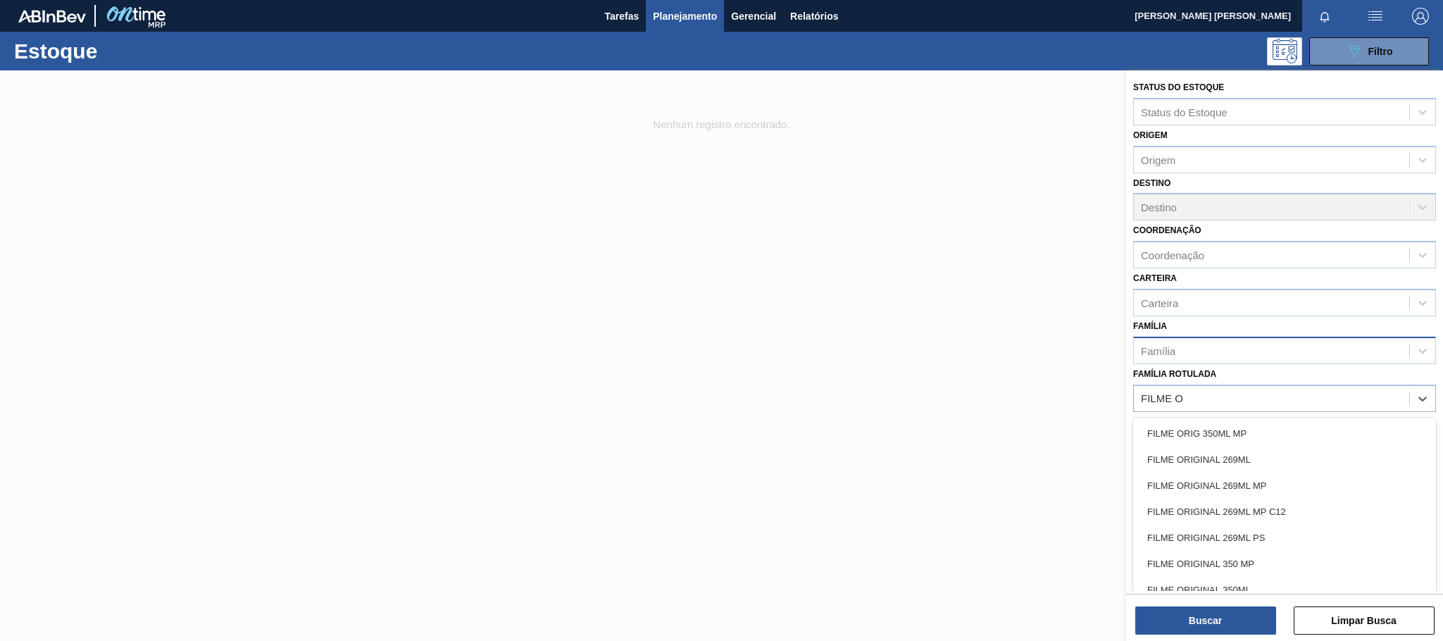
type Rotulada "FILME OR"
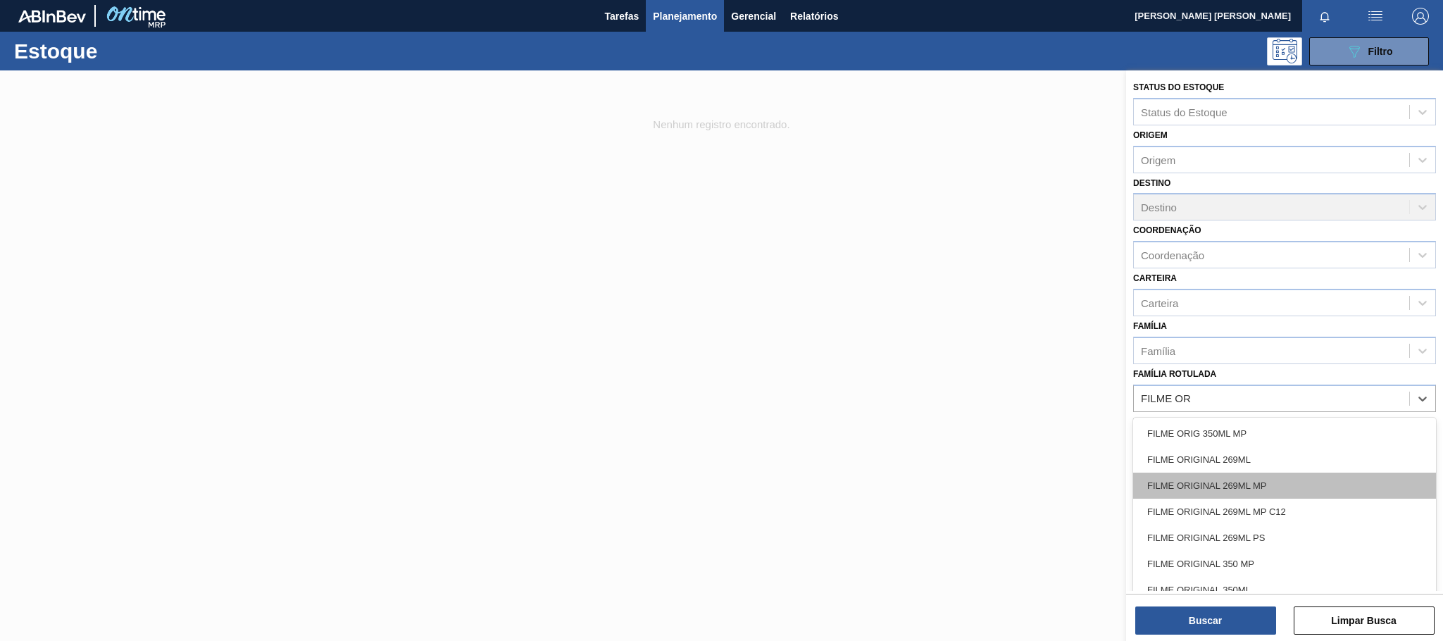
click at [1241, 484] on div "FILME ORIGINAL 269ML MP" at bounding box center [1284, 486] width 303 height 26
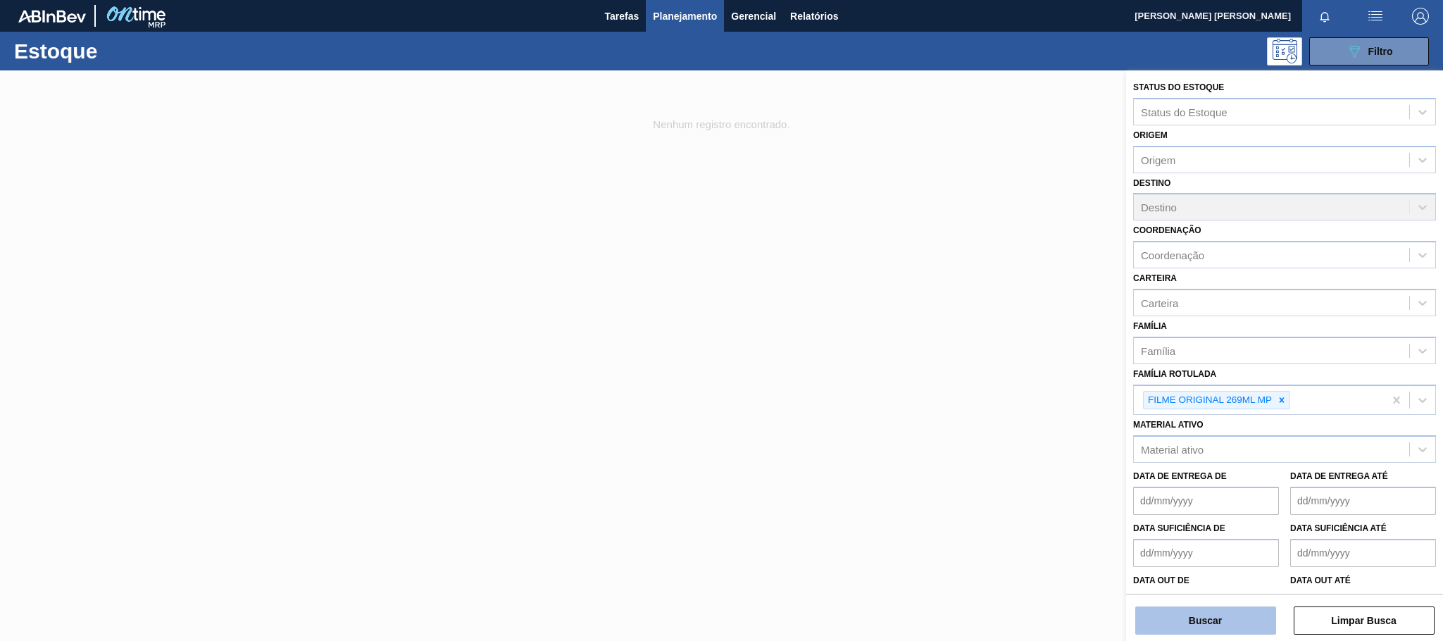
click at [1241, 609] on button "Buscar" at bounding box center [1206, 621] width 141 height 28
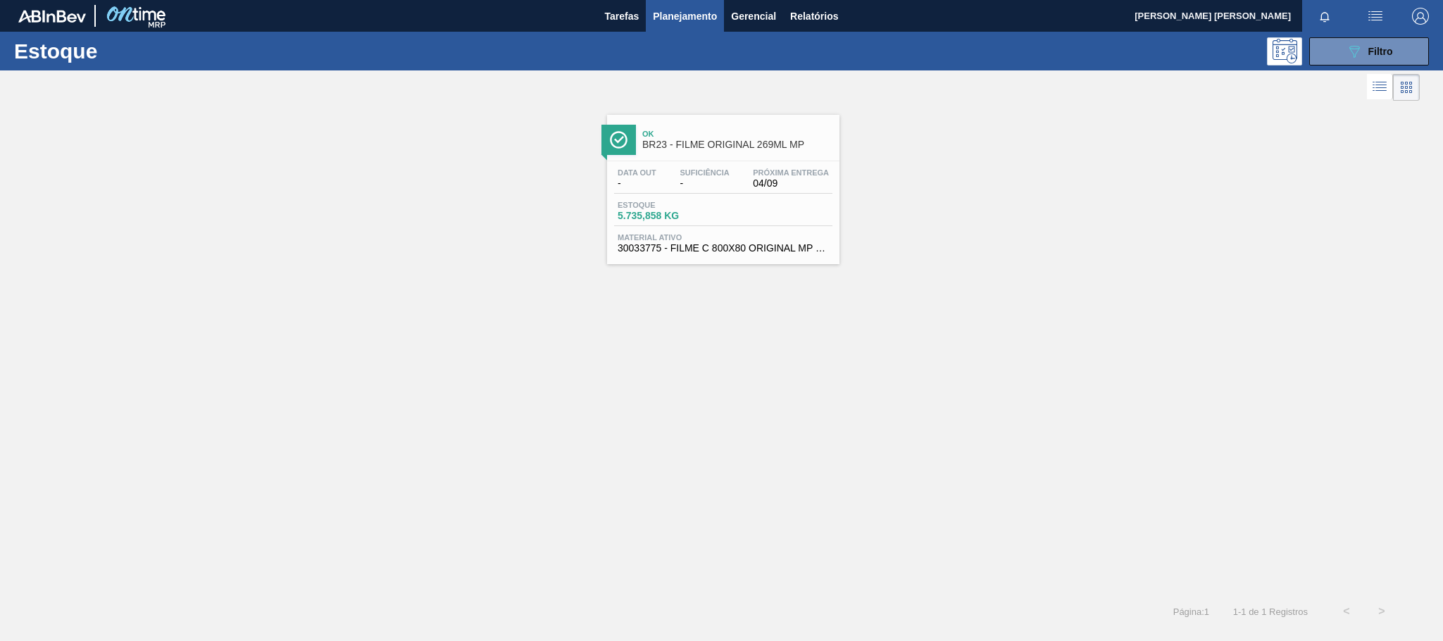
click at [820, 220] on div "Estoque 5.735,858 KG" at bounding box center [723, 213] width 218 height 25
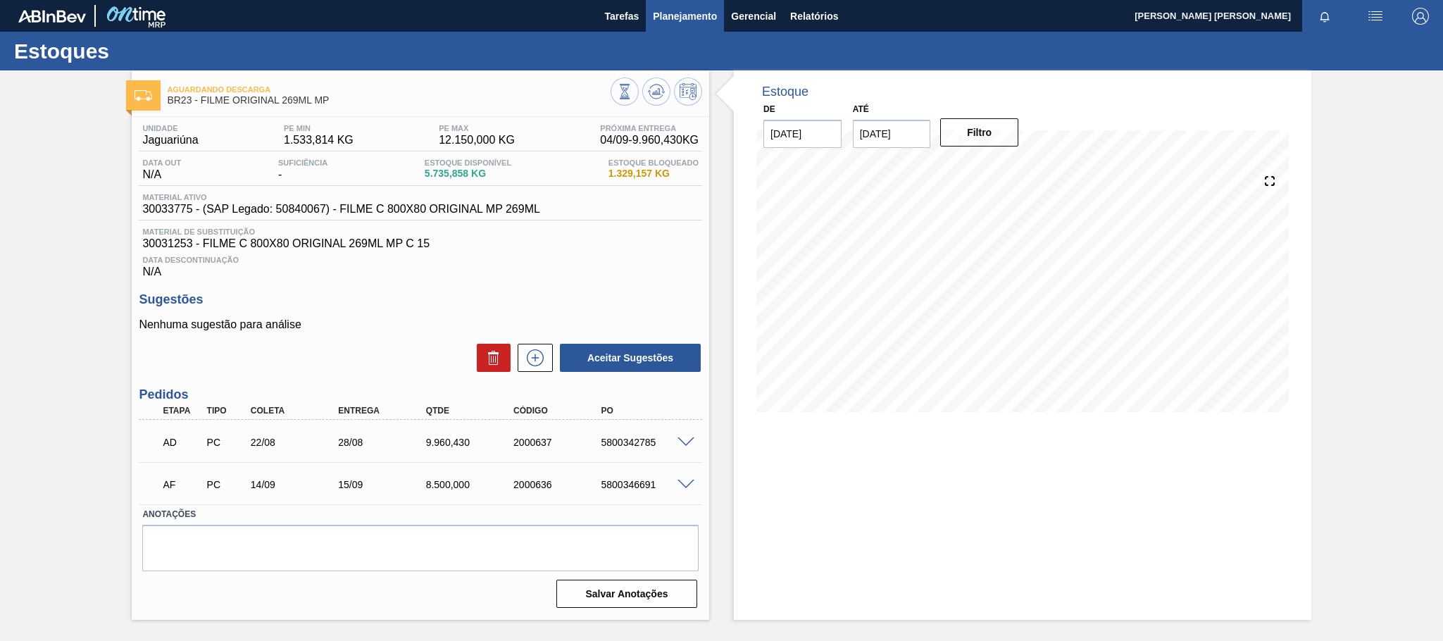
click at [708, 23] on span "Planejamento" at bounding box center [685, 16] width 64 height 17
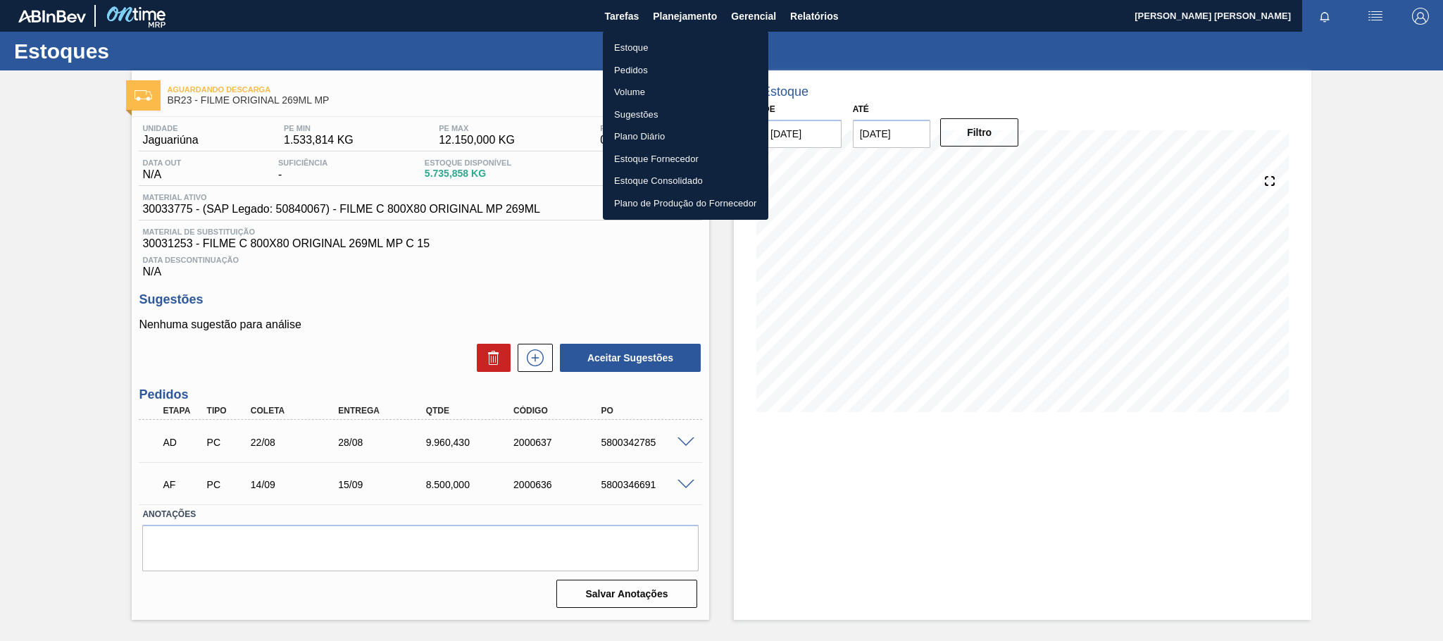
click at [626, 70] on li "Pedidos" at bounding box center [686, 70] width 166 height 23
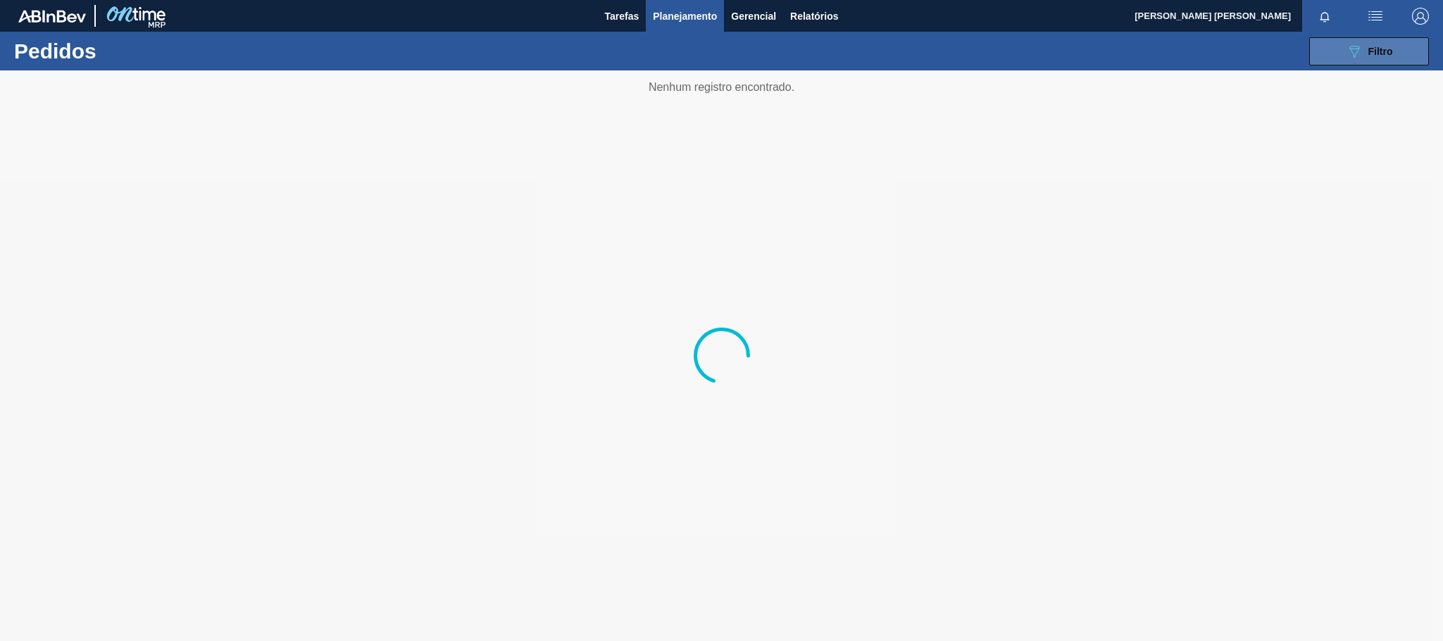
click at [1315, 39] on button "089F7B8B-B2A5-4AFE-B5C0-19BA573D28AC Filtro" at bounding box center [1370, 51] width 120 height 28
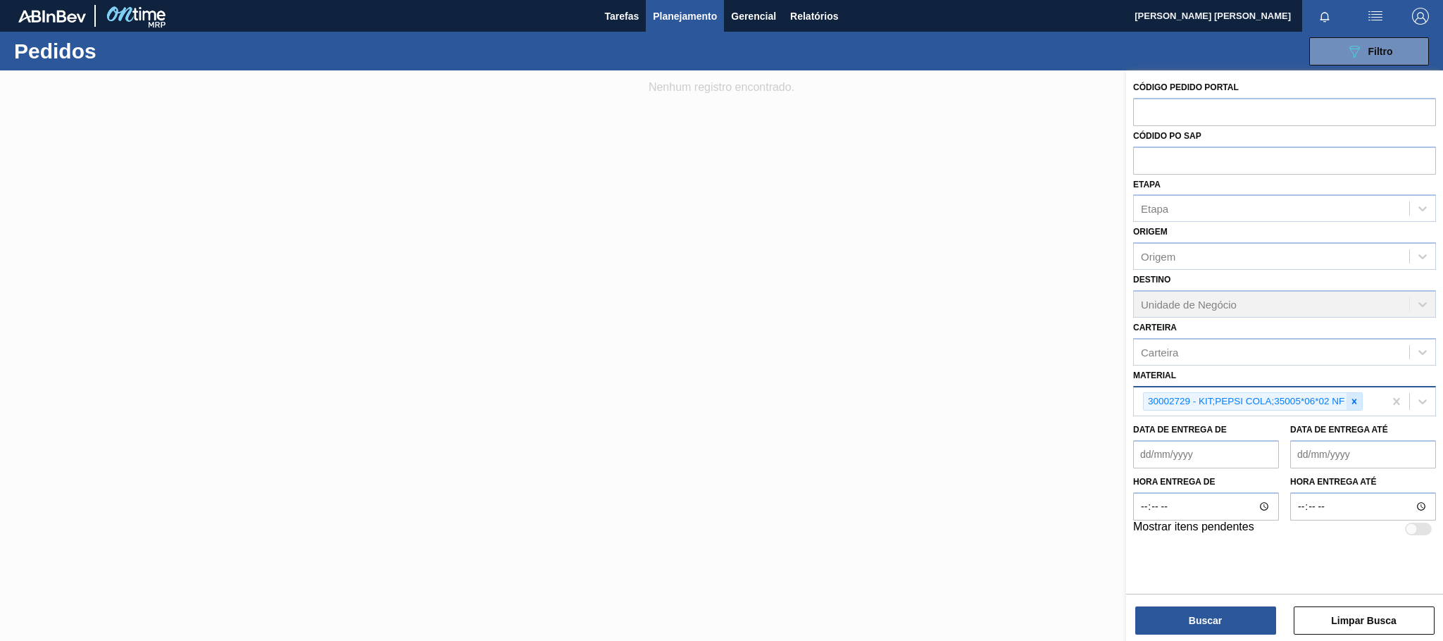
click at [1362, 395] on div at bounding box center [1354, 402] width 15 height 18
paste input "30012772"
type input "30012772"
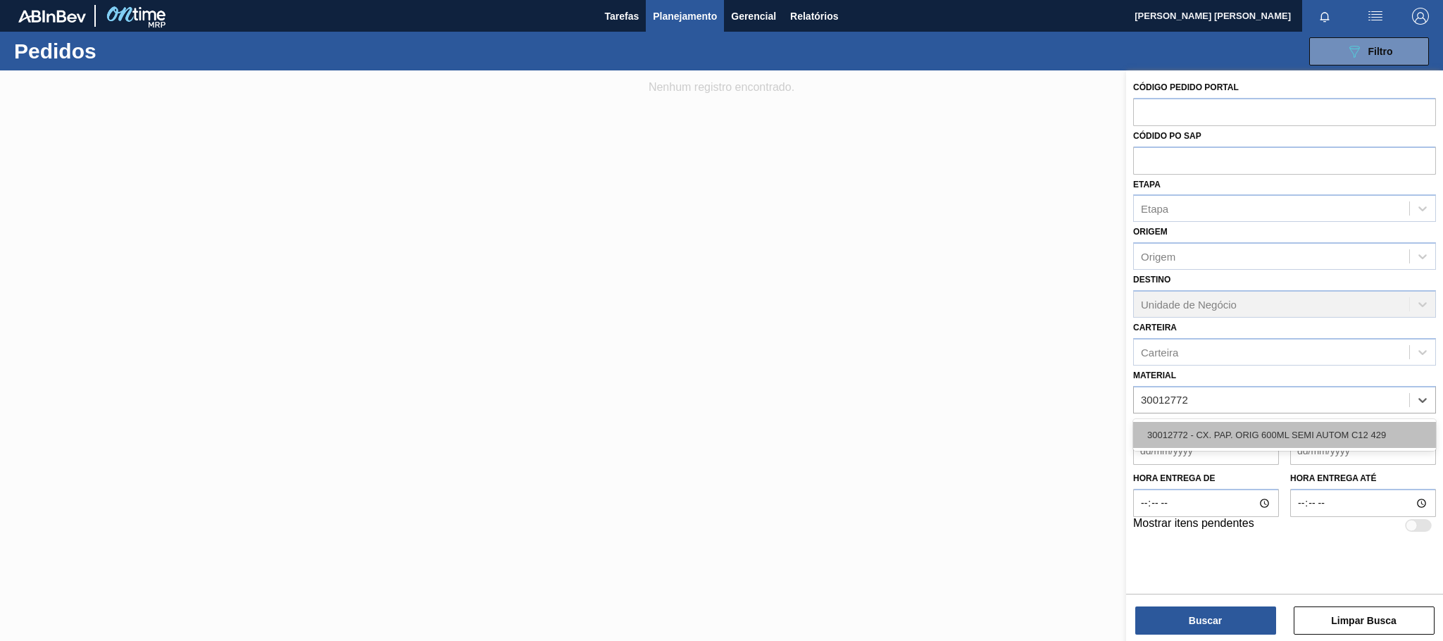
click at [1298, 423] on div "30012772 - CX. PAP. ORIG 600ML SEMI AUTOM C12 429" at bounding box center [1284, 435] width 303 height 26
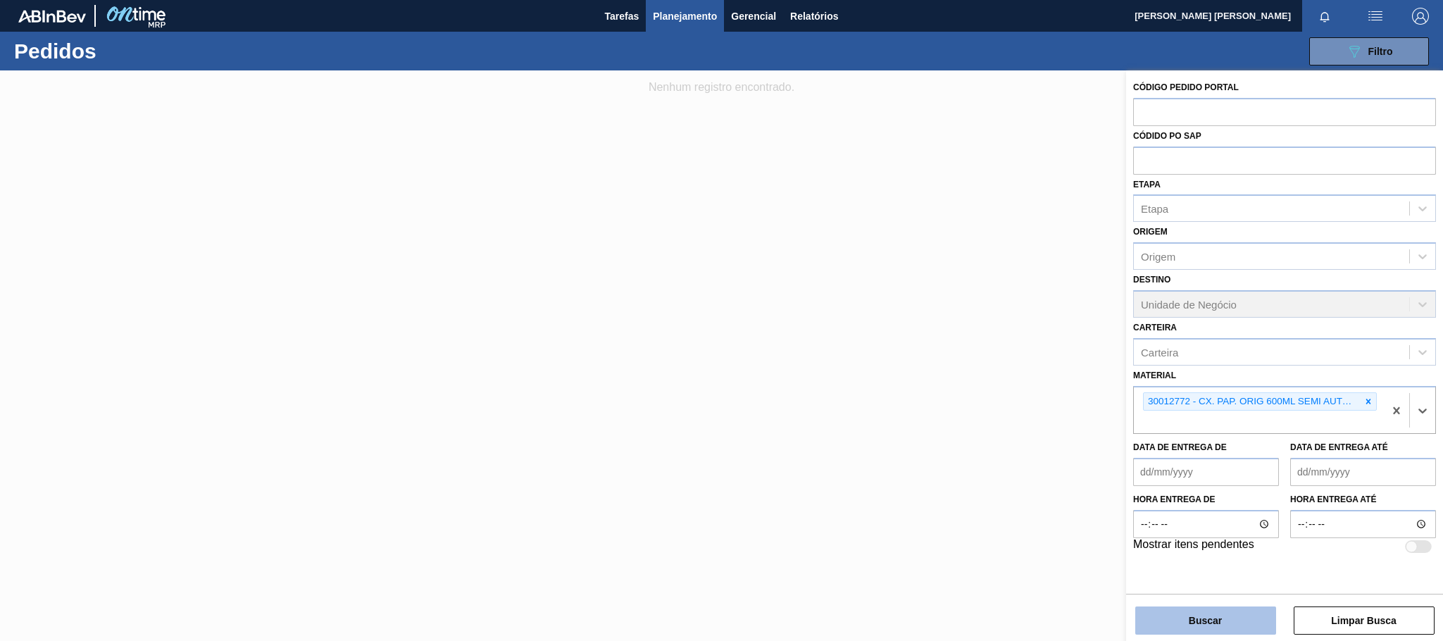
click at [1235, 621] on button "Buscar" at bounding box center [1206, 621] width 141 height 28
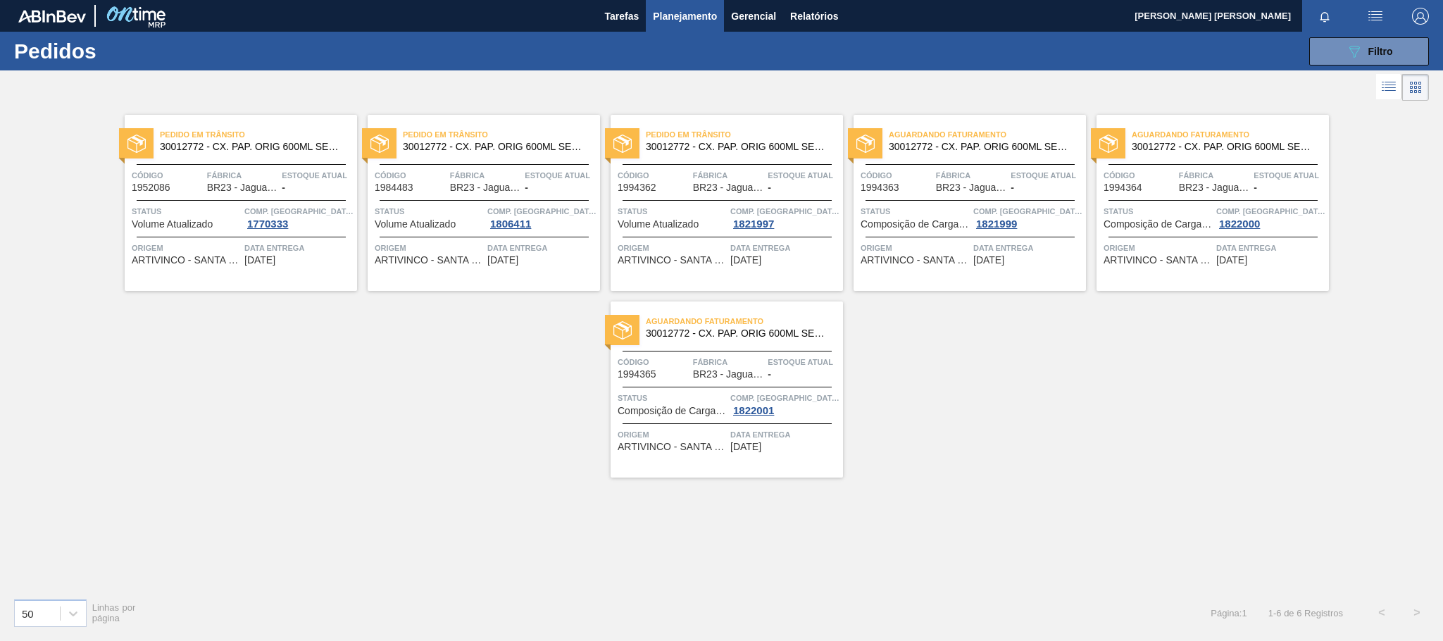
click at [301, 261] on div "Data entrega [DATE]" at bounding box center [298, 253] width 109 height 25
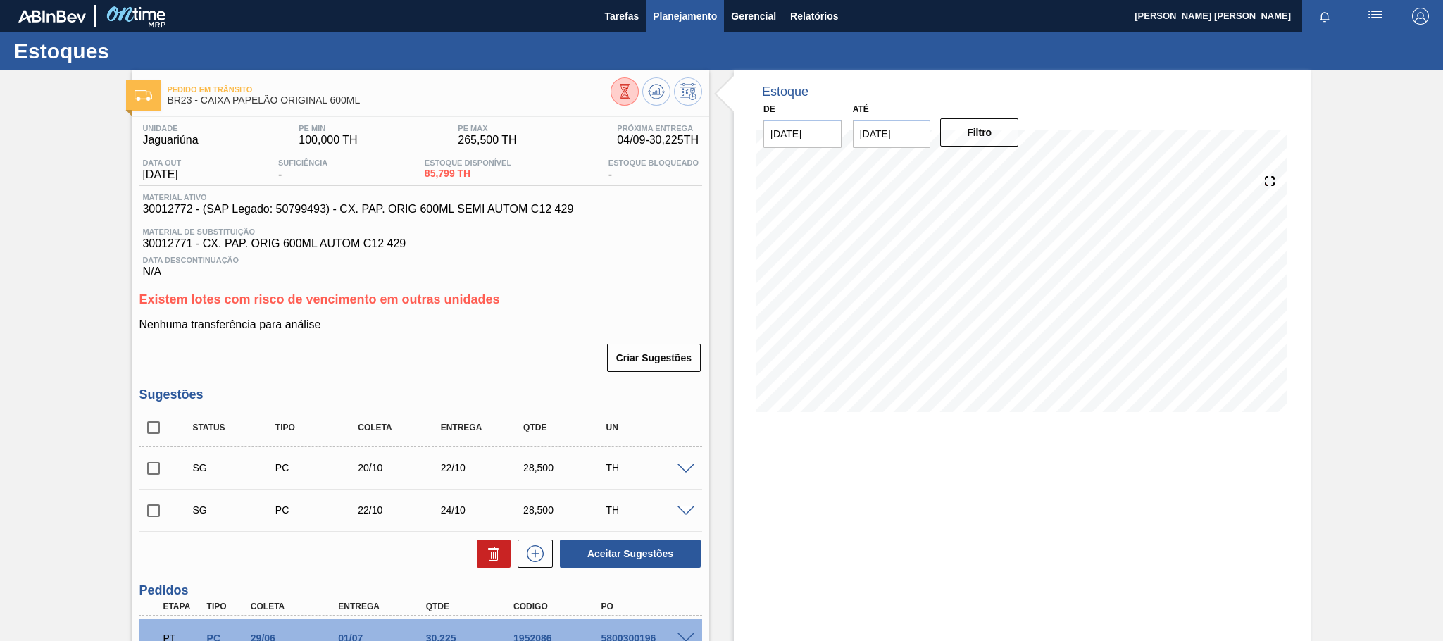
click at [674, 6] on button "Planejamento" at bounding box center [685, 16] width 78 height 32
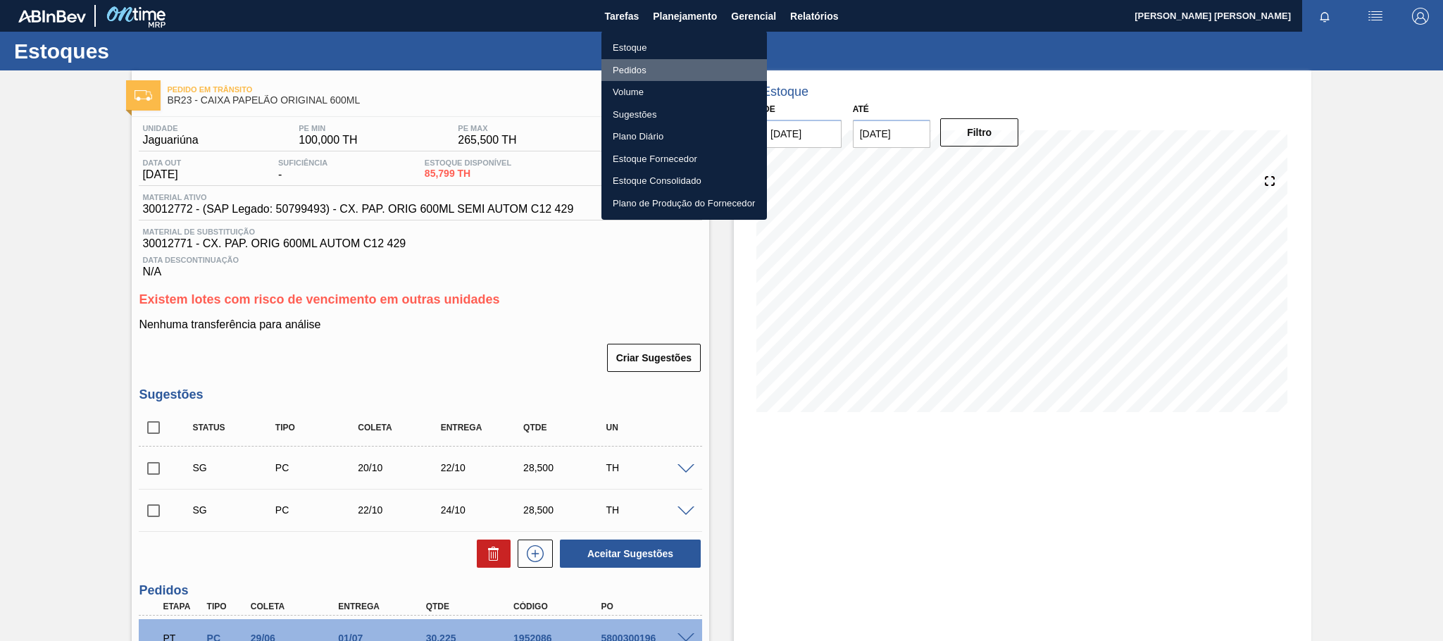
click at [639, 60] on li "Pedidos" at bounding box center [685, 70] width 166 height 23
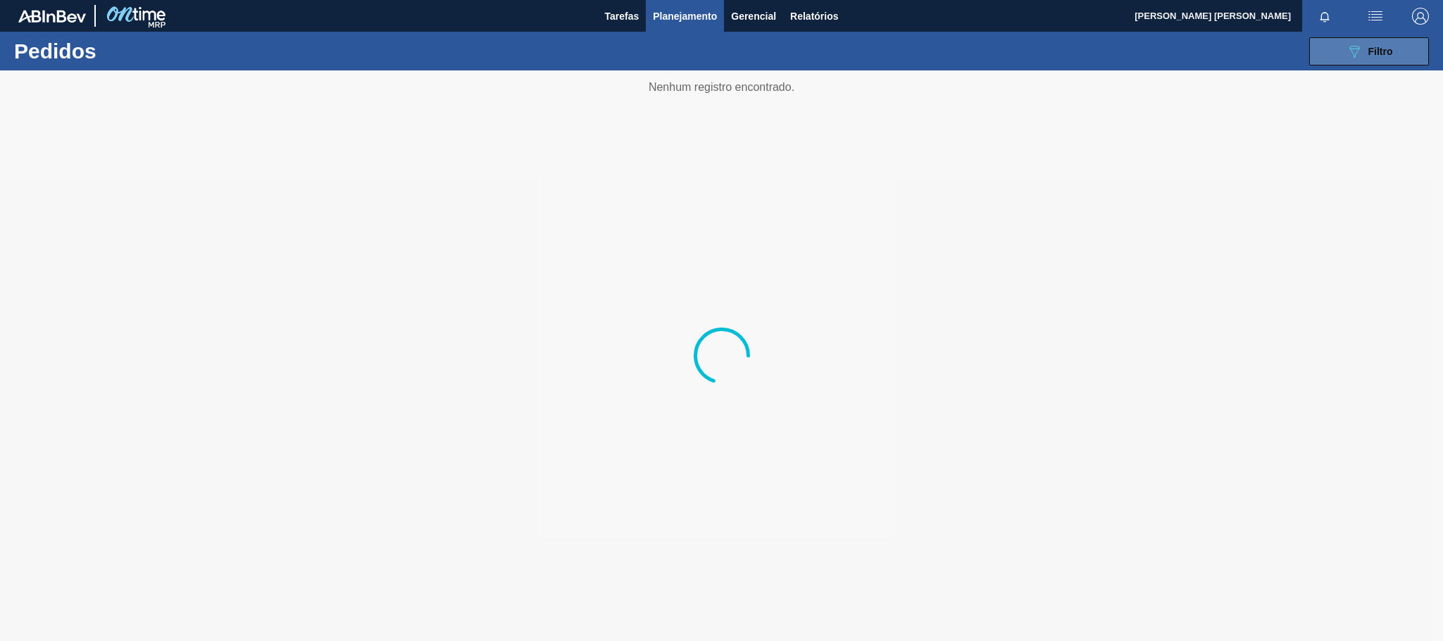
click at [1321, 49] on button "089F7B8B-B2A5-4AFE-B5C0-19BA573D28AC Filtro" at bounding box center [1370, 51] width 120 height 28
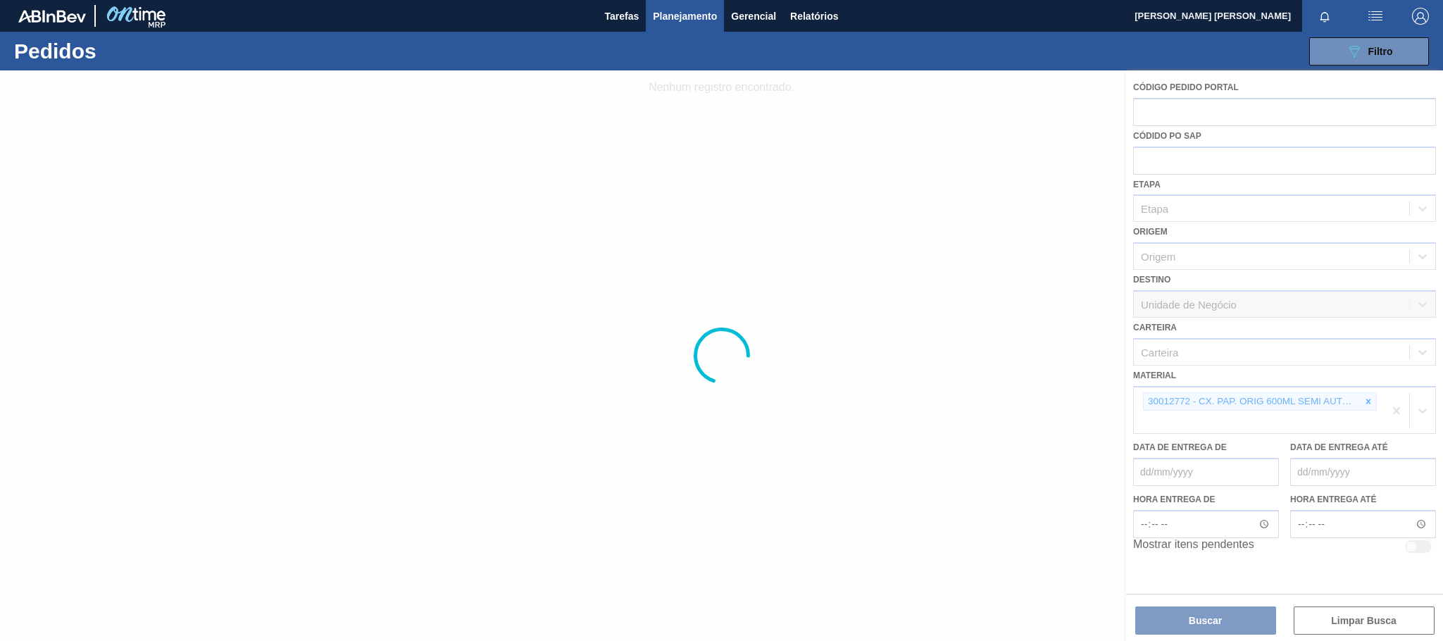
click at [1368, 402] on div at bounding box center [721, 355] width 1443 height 571
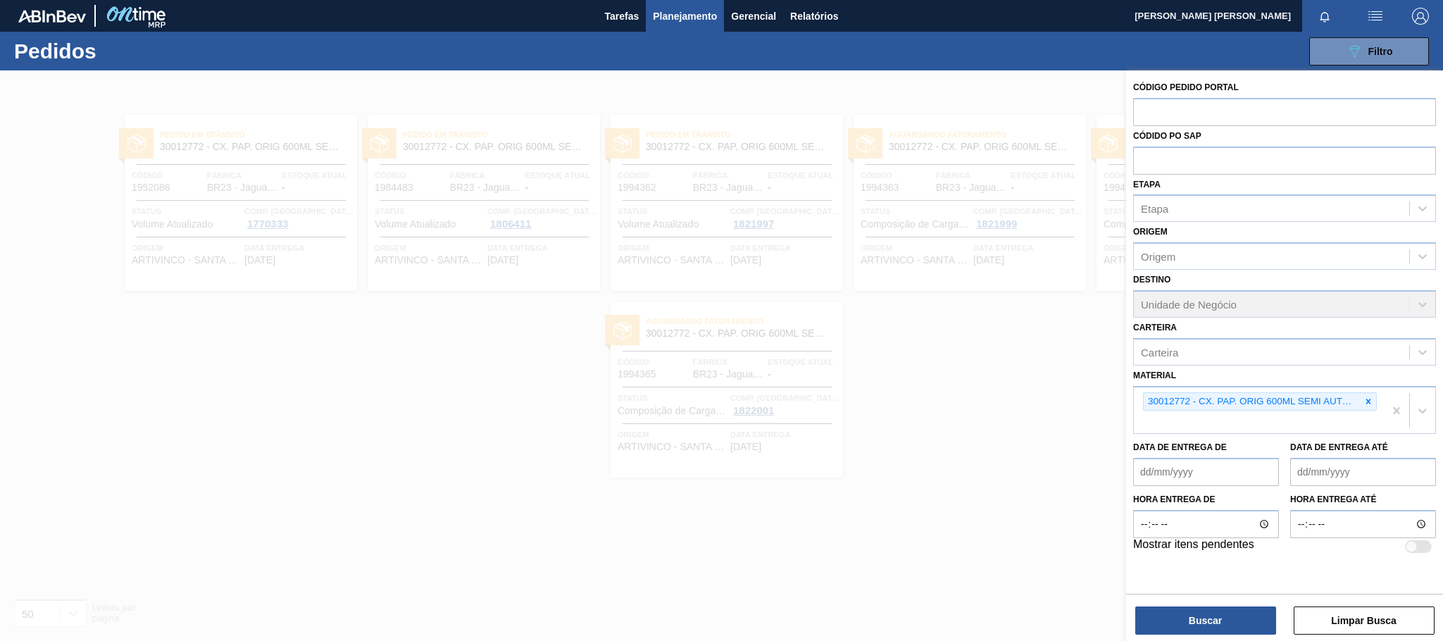
click at [1368, 402] on icon at bounding box center [1369, 401] width 5 height 5
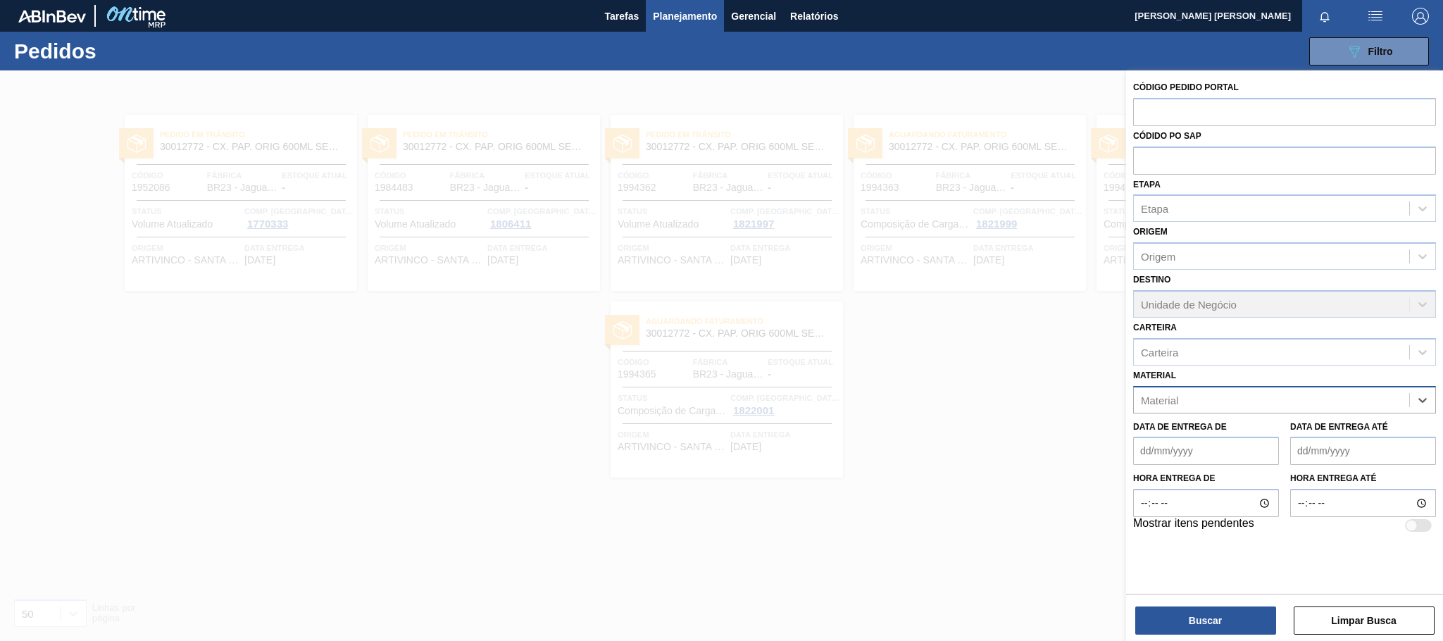
paste input "20008984"
type input "20008984"
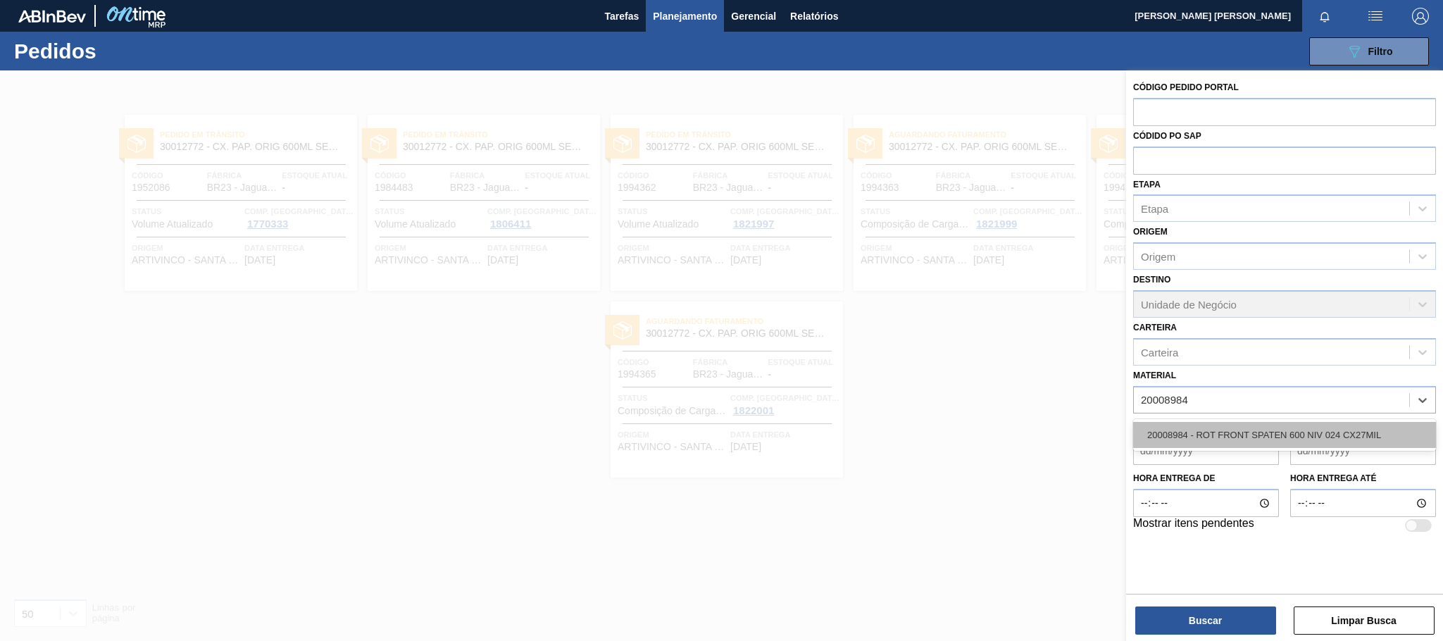
click at [1291, 428] on div "20008984 - ROT FRONT SPATEN 600 NIV 024 CX27MIL" at bounding box center [1284, 435] width 303 height 26
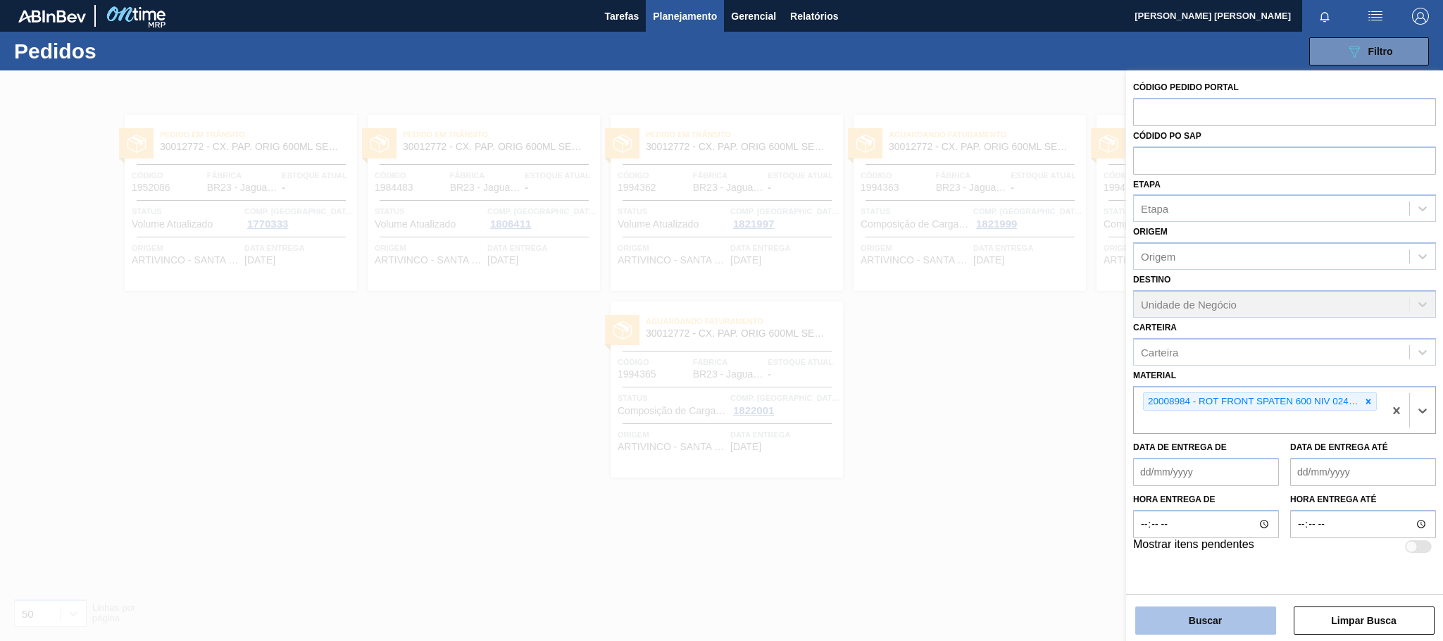
click at [1243, 609] on button "Buscar" at bounding box center [1206, 621] width 141 height 28
